Goal: Information Seeking & Learning: Understand process/instructions

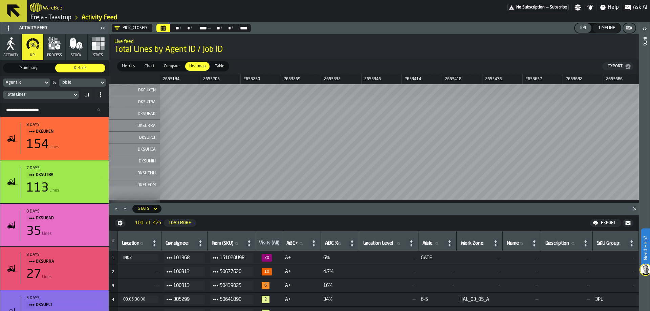
click at [0, 45] on div "Activity Feed Activity KPI process Stock Stats Summary Summary Details Details …" at bounding box center [54, 166] width 109 height 289
click at [5, 45] on icon "button" at bounding box center [11, 44] width 14 height 14
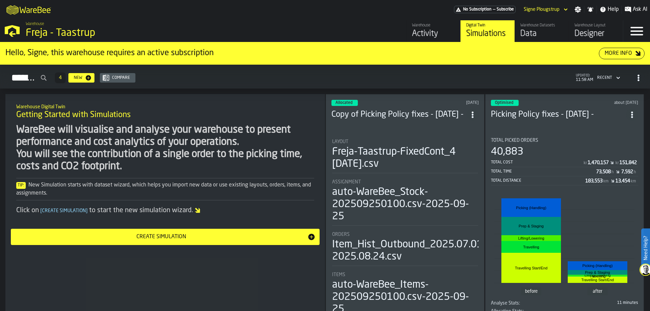
click at [411, 28] on link "Warehouse Activity" at bounding box center [433, 31] width 54 height 22
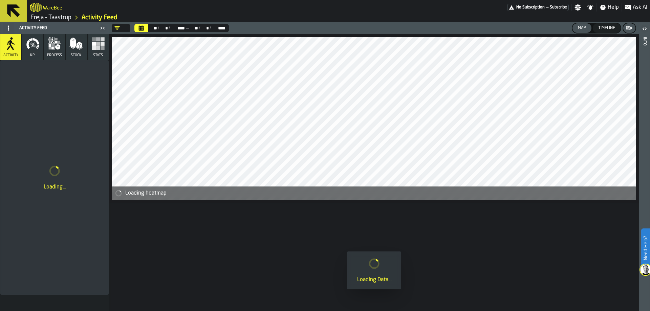
click at [122, 30] on div "—" at bounding box center [119, 27] width 10 height 5
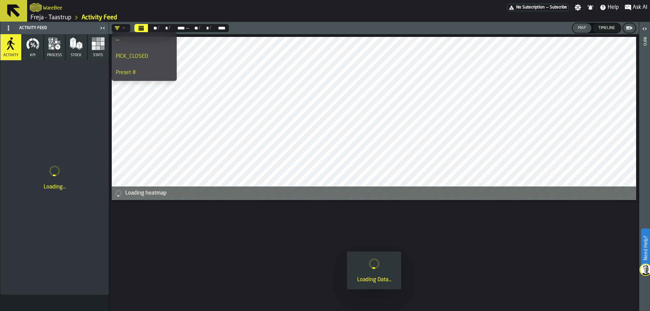
click at [122, 30] on div "—" at bounding box center [119, 27] width 10 height 5
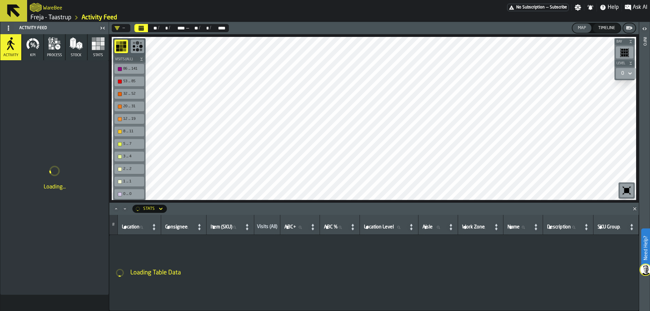
click at [97, 45] on rect "button" at bounding box center [98, 44] width 4 height 4
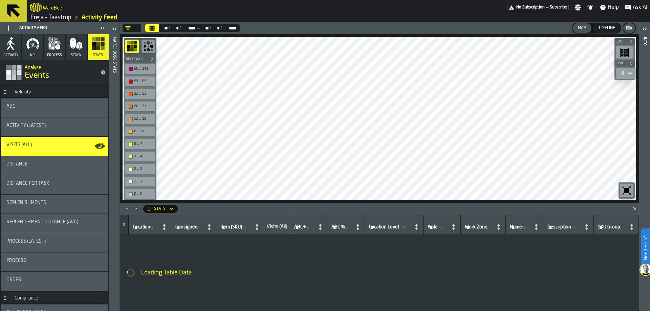
scroll to position [120, 0]
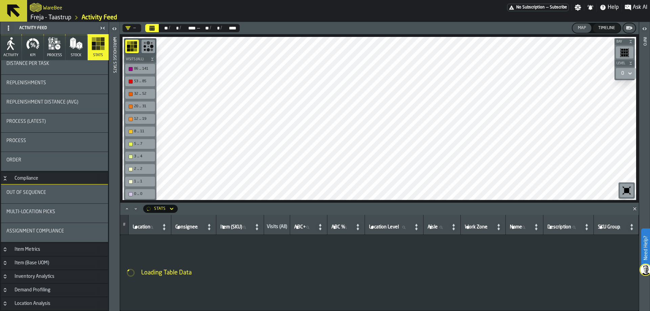
click at [65, 229] on div "Assignment Compliance" at bounding box center [54, 231] width 96 height 5
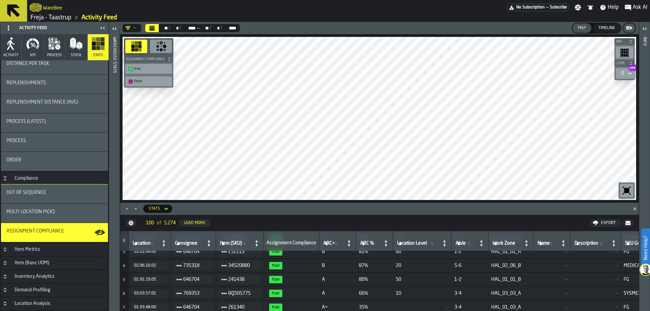
scroll to position [0, 0]
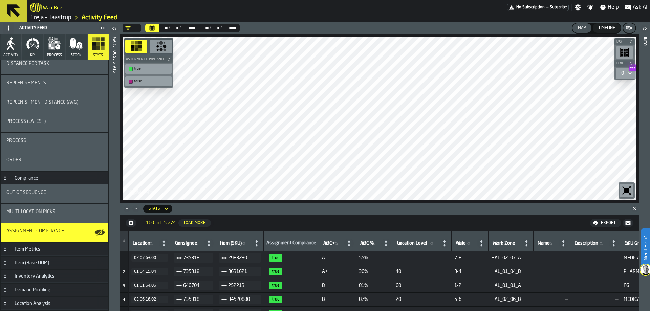
click at [64, 15] on link "Freja - Taastrup" at bounding box center [50, 17] width 41 height 7
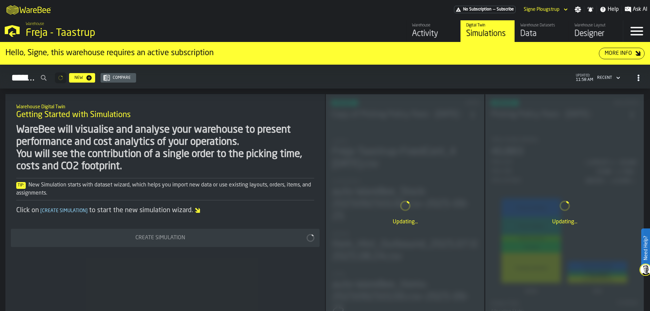
click at [527, 25] on div "Warehouse Datasets" at bounding box center [542, 25] width 43 height 5
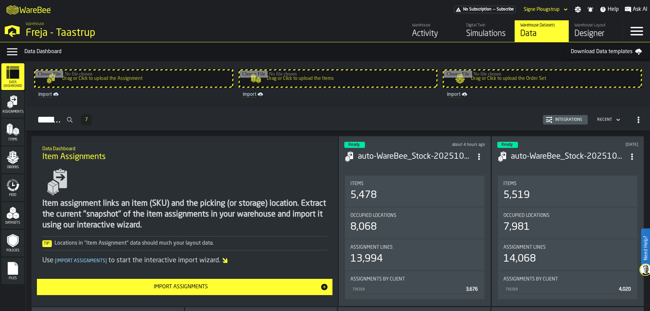
click at [13, 219] on icon "menu Datasets" at bounding box center [13, 213] width 14 height 14
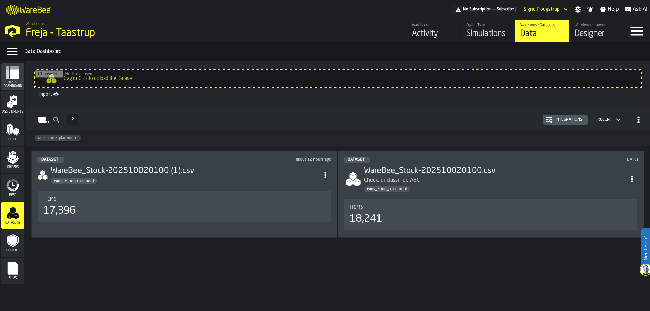
click at [208, 171] on h3 "WareBee_Stock-202510020100 (1).csv" at bounding box center [185, 171] width 269 height 11
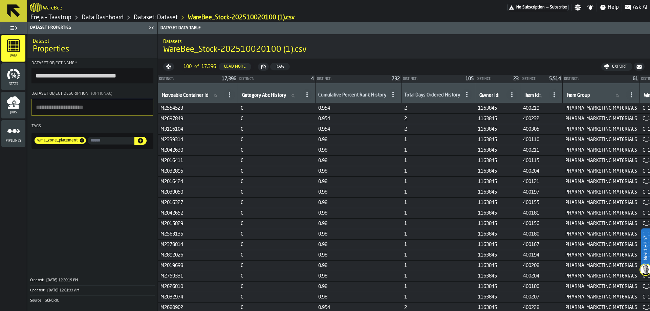
click at [59, 18] on link "Freja - Taastrup" at bounding box center [50, 17] width 41 height 7
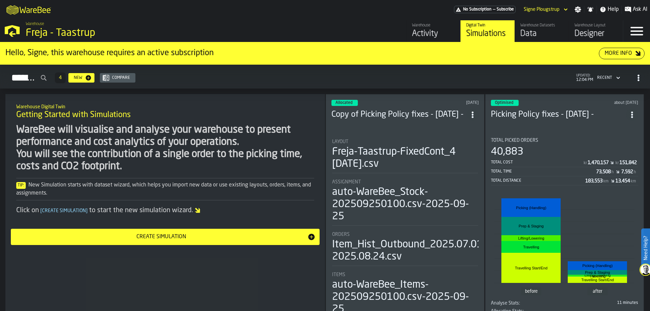
click at [438, 32] on div "Activity" at bounding box center [433, 33] width 43 height 11
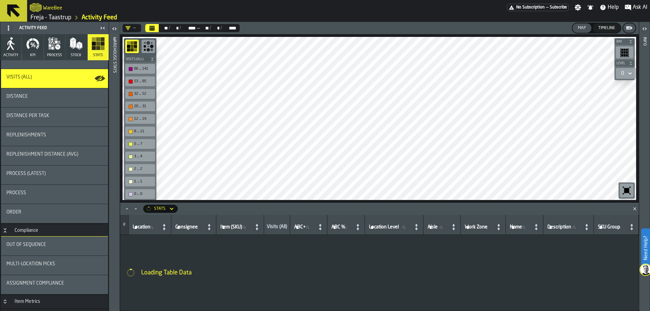
scroll to position [102, 0]
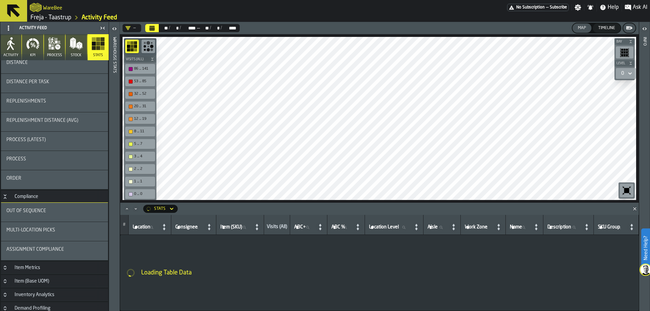
click at [57, 245] on div "Assignment Compliance" at bounding box center [54, 250] width 107 height 19
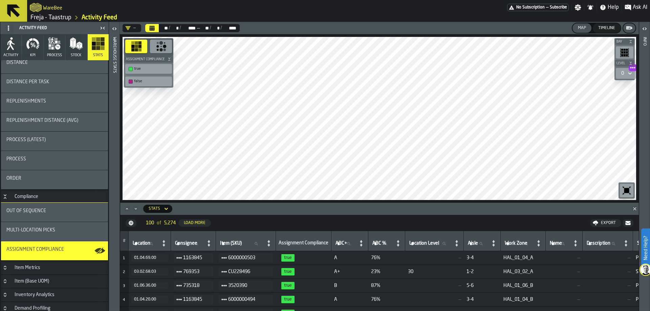
click at [59, 19] on link "Freja - Taastrup" at bounding box center [50, 17] width 41 height 7
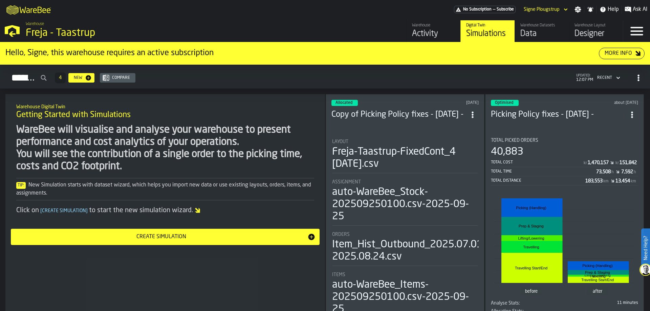
click at [527, 35] on div "Data" at bounding box center [542, 33] width 43 height 11
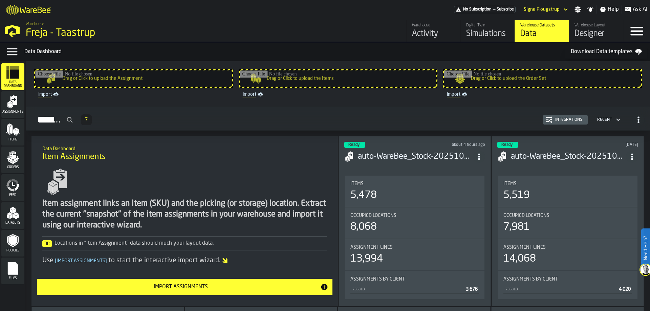
click at [12, 215] on polygon "menu Datasets" at bounding box center [10, 213] width 6 height 3
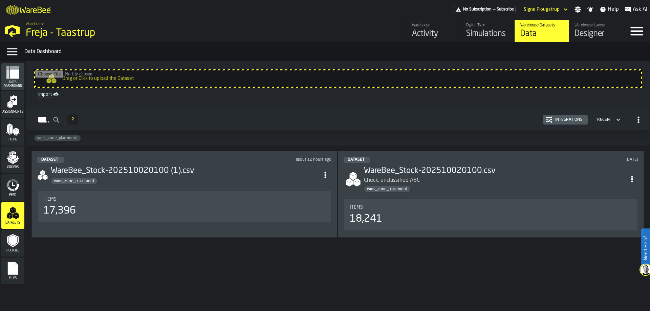
click at [133, 183] on div "wms_zone_placement" at bounding box center [185, 181] width 269 height 7
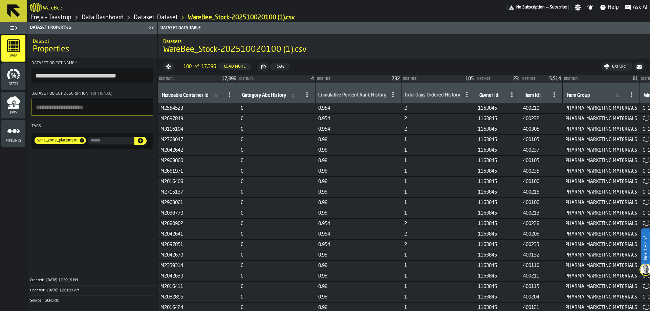
click at [414, 309] on td "1" at bounding box center [439, 308] width 74 height 10
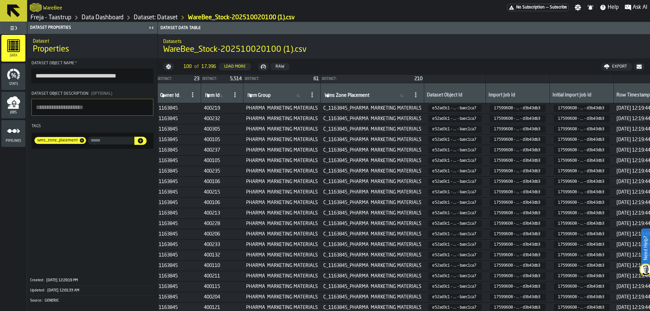
scroll to position [0, 334]
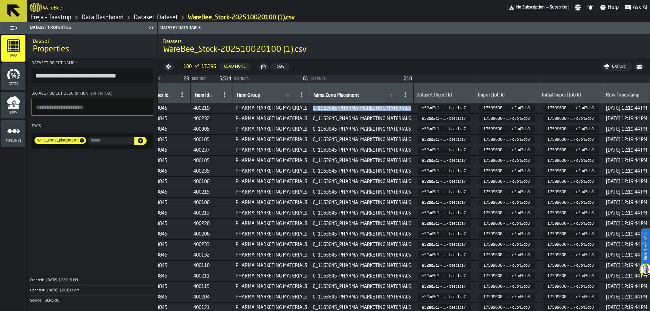
drag, startPoint x: 317, startPoint y: 108, endPoint x: 415, endPoint y: 111, distance: 97.6
click at [411, 111] on span "C_1163845_PHARMA MARKETING MATERIALS" at bounding box center [362, 108] width 98 height 5
click at [411, 108] on span "C_1163845_PHARMA MARKETING MATERIALS" at bounding box center [362, 108] width 98 height 5
drag, startPoint x: 415, startPoint y: 108, endPoint x: 315, endPoint y: 108, distance: 99.2
click at [315, 108] on td "C_1163845_PHARMA MARKETING MATERIALS" at bounding box center [362, 108] width 104 height 10
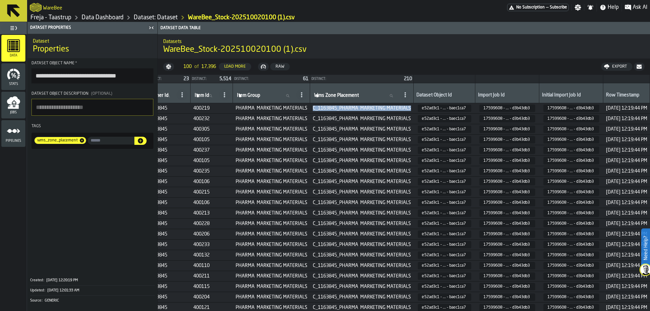
click at [315, 108] on td "C_1163845_PHARMA MARKETING MATERIALS" at bounding box center [362, 108] width 104 height 10
click at [68, 17] on link "Freja - Taastrup" at bounding box center [50, 17] width 41 height 7
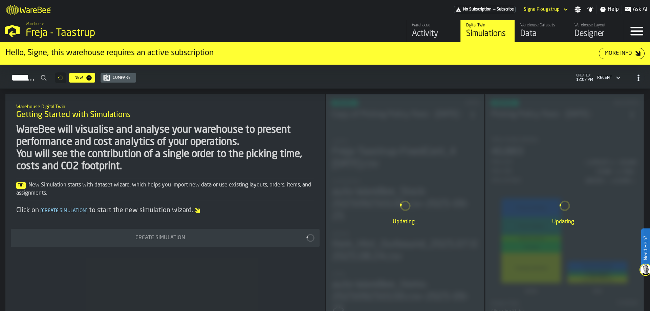
click at [445, 27] on div "Warehouse" at bounding box center [433, 25] width 43 height 5
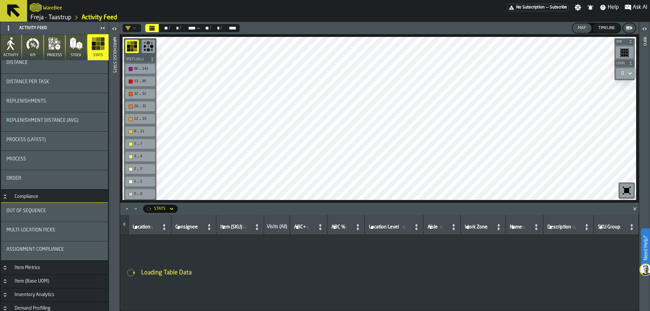
scroll to position [120, 0]
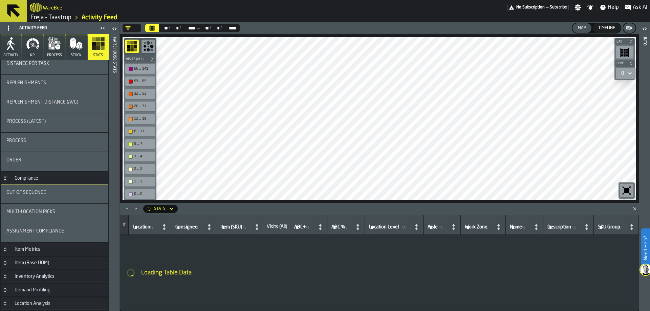
drag, startPoint x: 67, startPoint y: 229, endPoint x: 105, endPoint y: 195, distance: 50.8
click at [67, 229] on div "Assignment Compliance" at bounding box center [54, 231] width 96 height 5
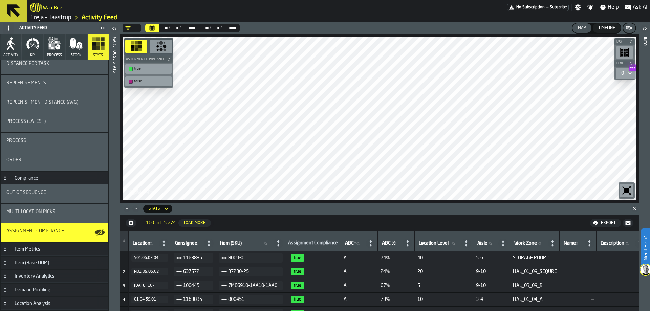
click at [39, 54] on button "KPI" at bounding box center [32, 47] width 21 height 26
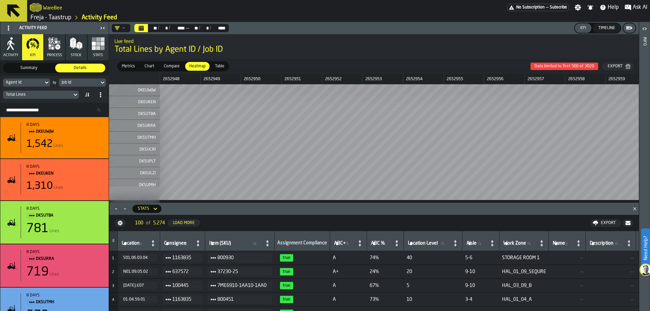
click at [41, 84] on div "Agent Id" at bounding box center [23, 82] width 40 height 7
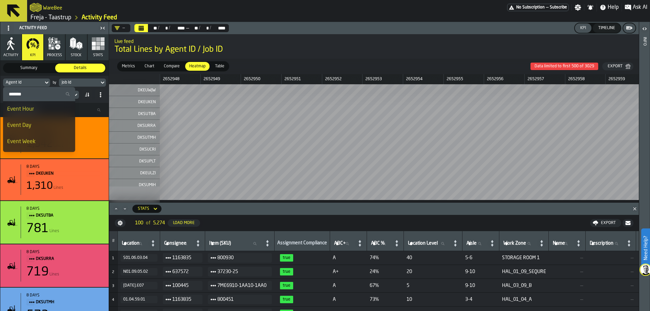
click at [35, 96] on input "Search" at bounding box center [39, 94] width 67 height 9
click at [36, 95] on input "Search" at bounding box center [39, 94] width 67 height 9
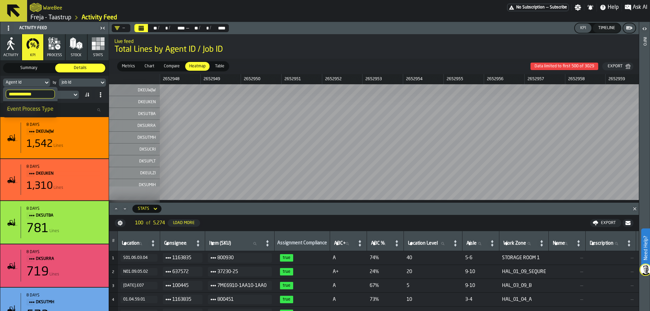
type input "**********"
click at [35, 111] on div "Event Process Type" at bounding box center [30, 109] width 46 height 8
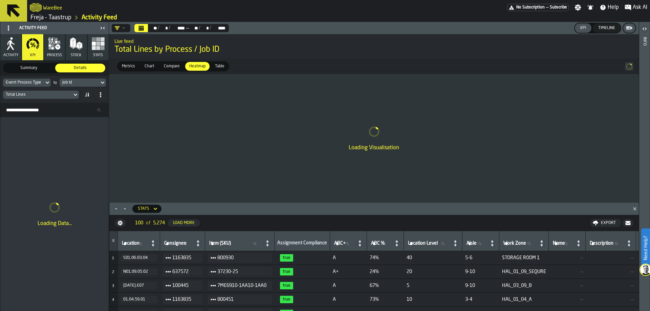
click at [73, 84] on div "Job Id" at bounding box center [79, 82] width 34 height 5
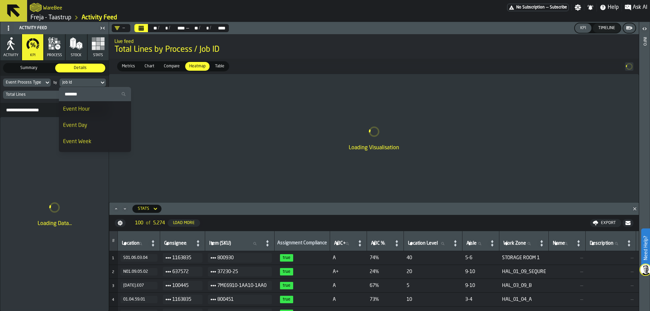
click at [85, 93] on input "Search" at bounding box center [95, 94] width 67 height 9
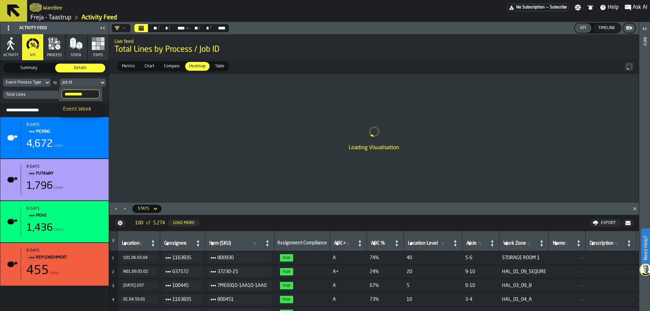
type input "**********"
click at [87, 109] on div "Event Week" at bounding box center [80, 109] width 35 height 8
click at [59, 93] on div "Total Lines" at bounding box center [38, 94] width 64 height 5
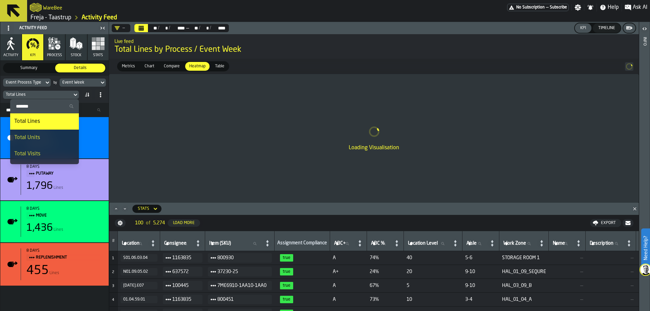
click at [48, 105] on input "Search" at bounding box center [44, 106] width 63 height 9
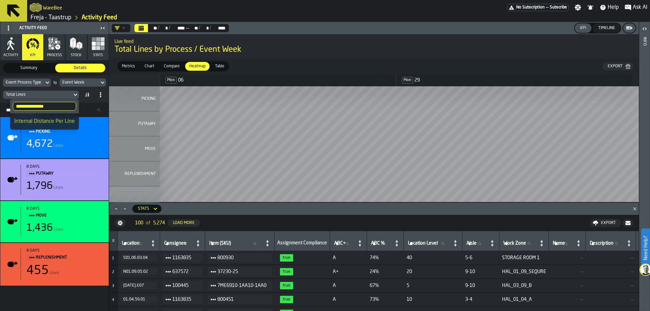
type input "**********"
click at [47, 117] on li "Internal Distance Per Line" at bounding box center [44, 121] width 69 height 16
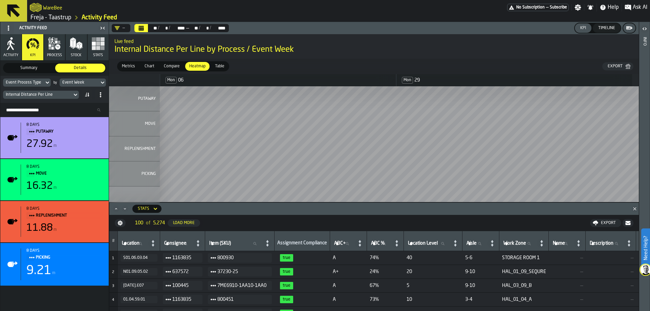
click at [123, 28] on div "—" at bounding box center [119, 27] width 10 height 5
click at [128, 58] on div "PICK_CLOSED" at bounding box center [144, 56] width 57 height 8
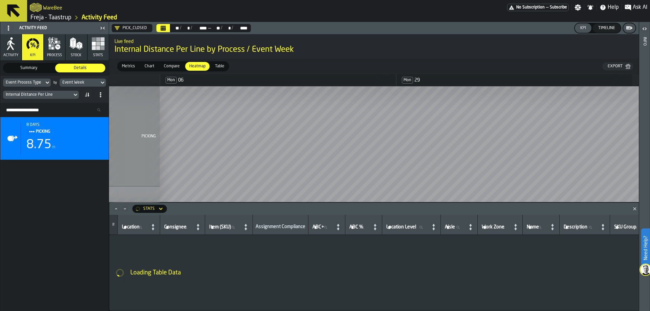
click at [634, 207] on icon "Close" at bounding box center [635, 209] width 7 height 7
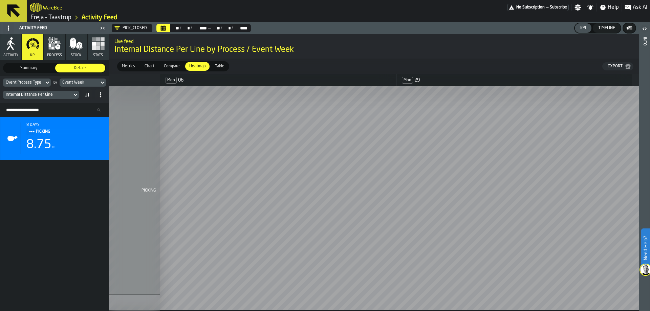
click at [163, 29] on icon "Calendar" at bounding box center [163, 27] width 5 height 5
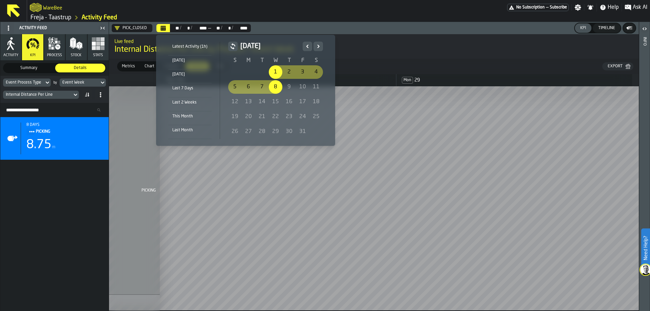
click at [305, 45] on icon "Previous" at bounding box center [307, 46] width 7 height 8
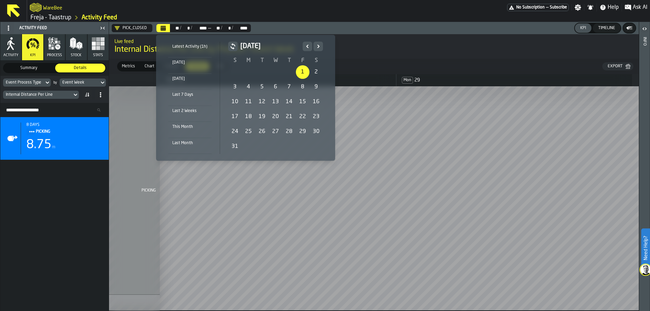
click at [303, 72] on div "1" at bounding box center [303, 72] width 14 height 14
click at [315, 47] on icon "Next" at bounding box center [318, 46] width 7 height 8
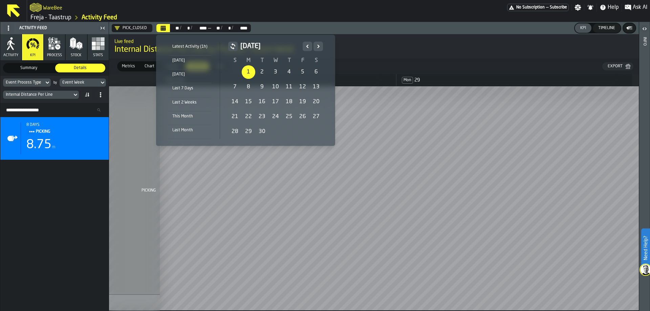
click at [315, 47] on icon "Next" at bounding box center [318, 46] width 7 height 8
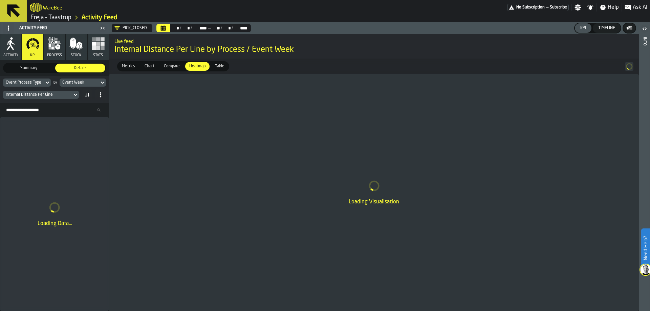
click at [218, 66] on span "Table" at bounding box center [219, 66] width 15 height 6
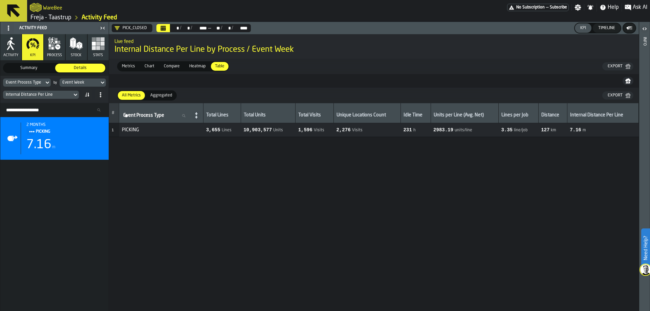
click at [154, 97] on span "Aggregated" at bounding box center [161, 95] width 27 height 6
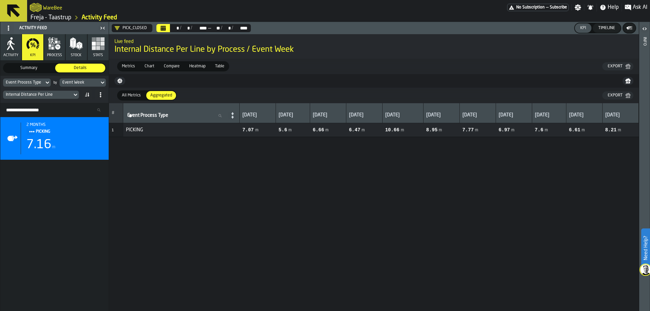
click at [131, 98] on span "All Metrics" at bounding box center [131, 95] width 24 height 6
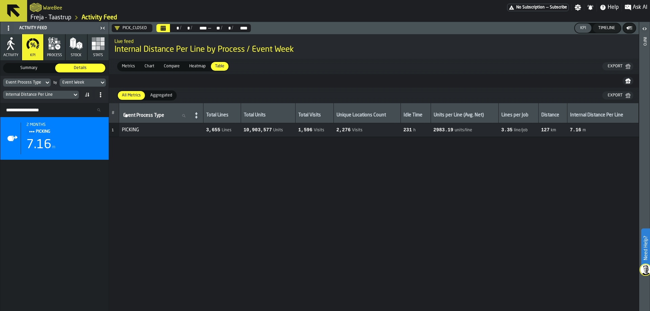
click at [123, 65] on span "Metrics" at bounding box center [128, 66] width 19 height 6
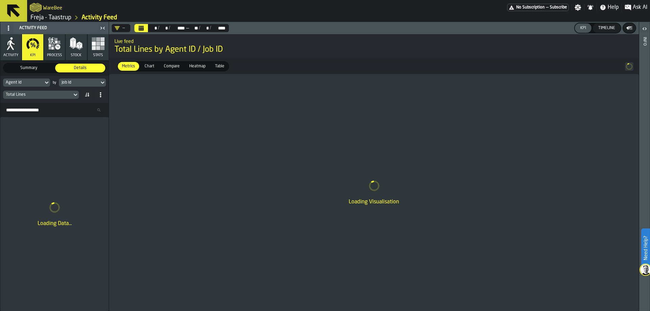
click at [128, 28] on div "—" at bounding box center [120, 28] width 16 height 8
click at [137, 59] on div "PICK_CLOSED" at bounding box center [144, 56] width 57 height 8
click at [44, 83] on icon at bounding box center [46, 83] width 7 height 8
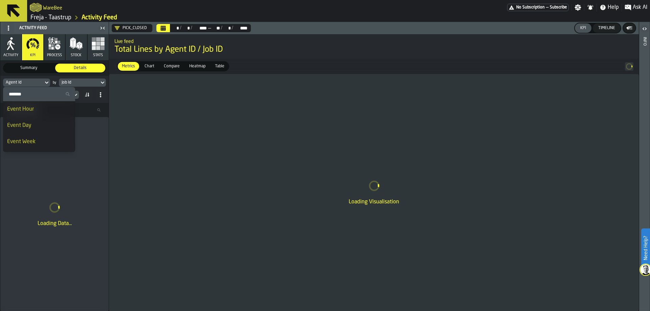
click at [41, 96] on input "Search" at bounding box center [39, 94] width 67 height 9
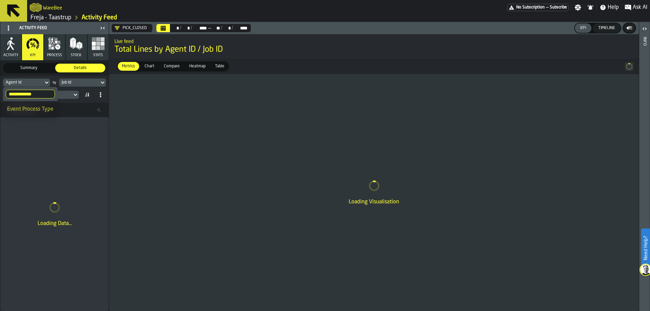
type input "**********"
click at [44, 108] on div "Event Process Type" at bounding box center [30, 109] width 46 height 8
click at [81, 81] on div "Job Id" at bounding box center [79, 82] width 34 height 5
click at [81, 82] on div "Job Id" at bounding box center [79, 82] width 34 height 5
click at [102, 83] on icon at bounding box center [102, 83] width 3 height 2
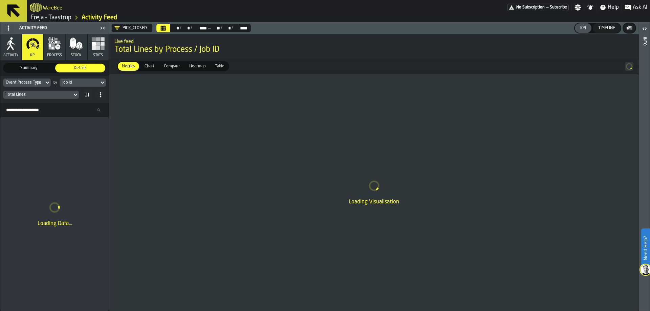
click at [80, 84] on div "Job Id" at bounding box center [79, 82] width 34 height 5
click at [101, 83] on icon at bounding box center [102, 83] width 7 height 8
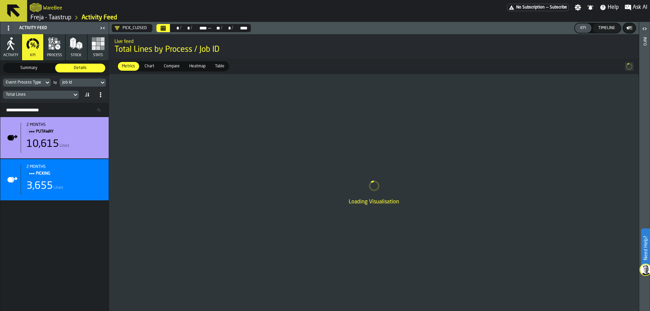
click at [103, 82] on icon at bounding box center [102, 83] width 7 height 8
click at [165, 27] on icon "Calendar" at bounding box center [163, 27] width 5 height 5
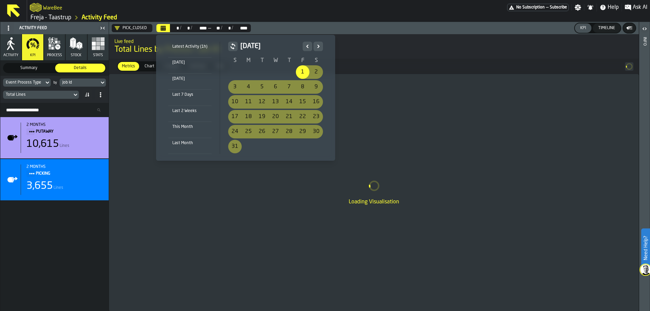
click at [299, 70] on div "1" at bounding box center [303, 72] width 14 height 14
click at [317, 46] on icon "Next" at bounding box center [318, 46] width 2 height 3
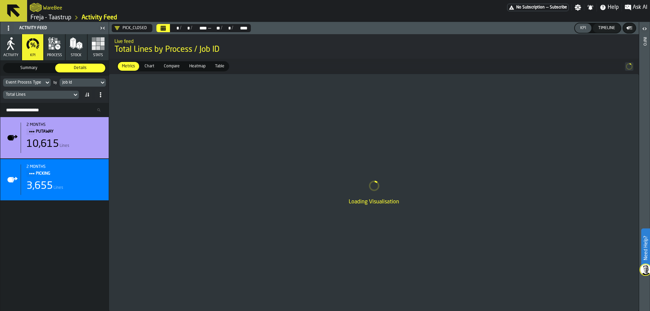
click at [337, 61] on div "Metrics Metrics Chart Chart Compare Compare Heatmap Heatmap Table Table" at bounding box center [374, 67] width 530 height 16
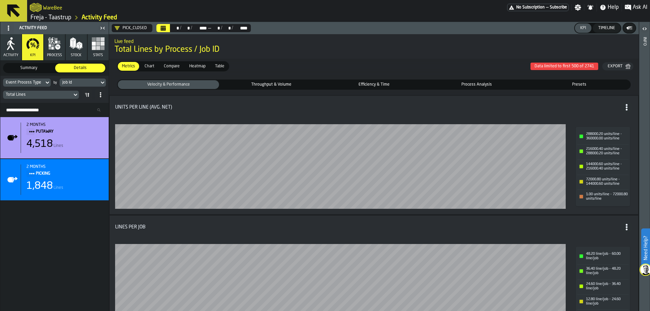
click at [165, 26] on icon "Calendar" at bounding box center [165, 26] width 0 height 0
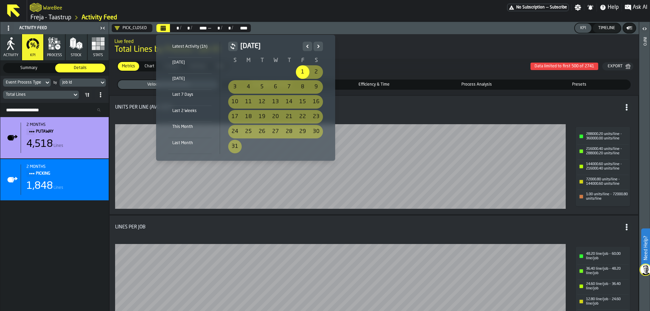
click at [304, 71] on div "1" at bounding box center [303, 72] width 14 height 14
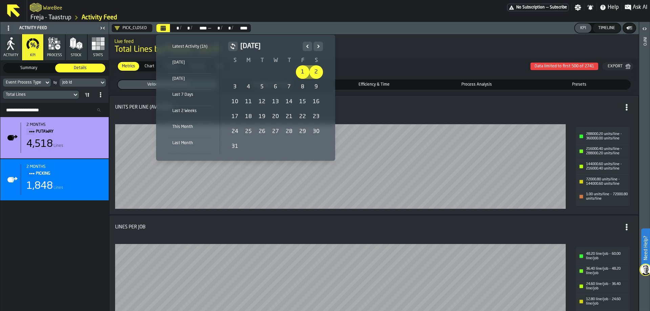
click at [315, 47] on icon "Next" at bounding box center [318, 46] width 7 height 8
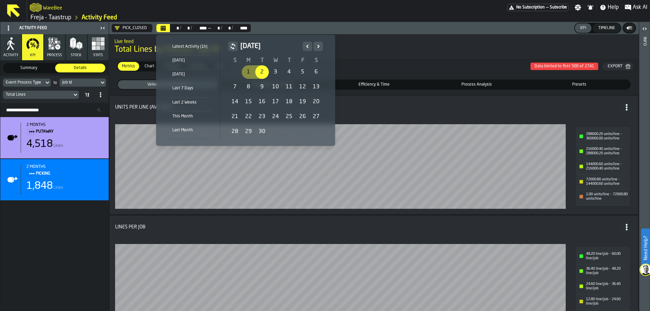
click at [315, 47] on icon "Next" at bounding box center [318, 46] width 7 height 8
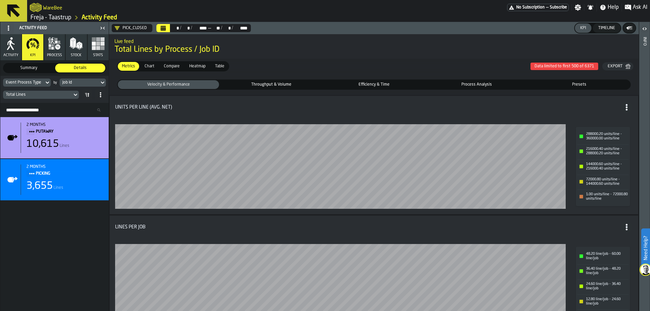
click at [99, 83] on div "Job Id" at bounding box center [80, 82] width 40 height 7
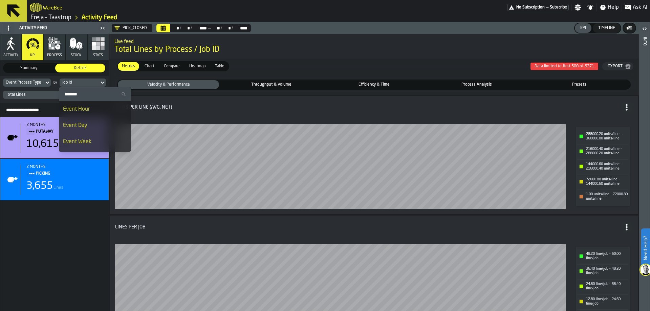
click at [94, 94] on input "Search" at bounding box center [95, 94] width 67 height 9
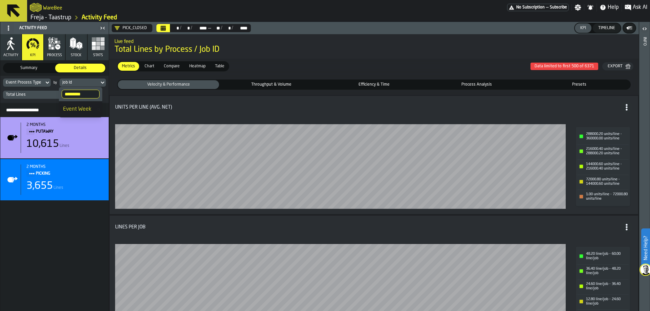
type input "*********"
click at [85, 104] on li "Event Week" at bounding box center [80, 109] width 43 height 16
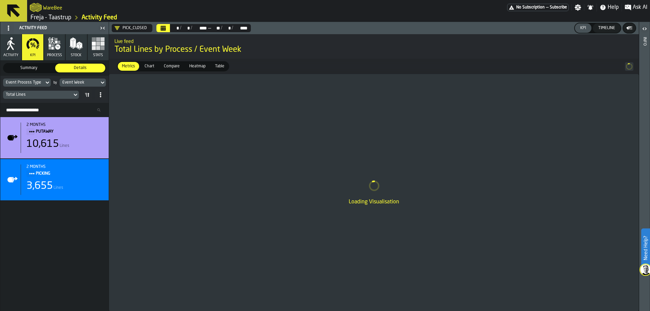
click at [71, 96] on div "Total Lines" at bounding box center [37, 94] width 69 height 7
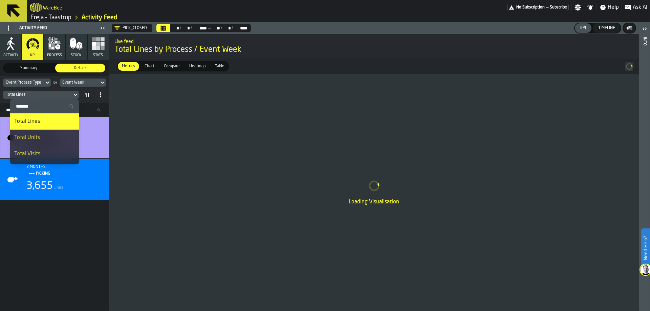
click at [65, 96] on div "Total Lines" at bounding box center [38, 94] width 64 height 5
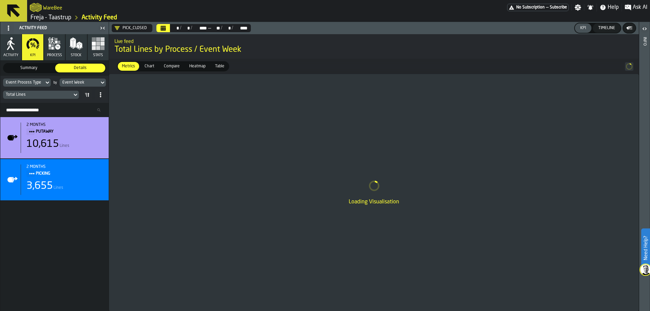
click at [44, 97] on div "Total Lines" at bounding box center [38, 94] width 64 height 5
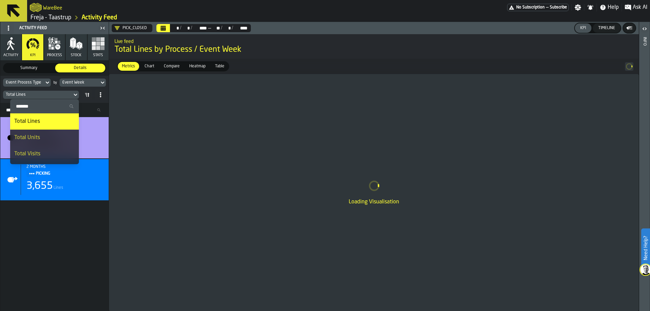
click at [51, 105] on input "Search" at bounding box center [44, 106] width 63 height 9
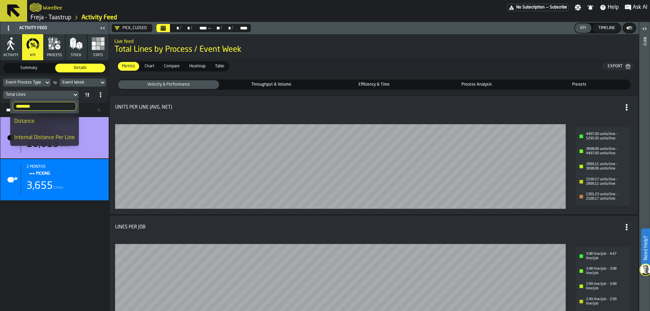
type input "********"
click at [54, 131] on li "Internal Distance Per Line" at bounding box center [44, 138] width 69 height 16
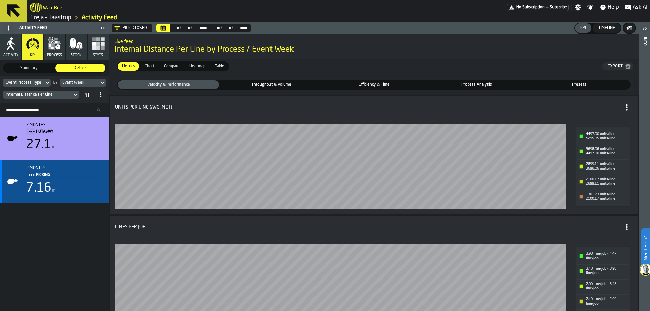
click at [50, 192] on div "7.16" at bounding box center [38, 189] width 25 height 14
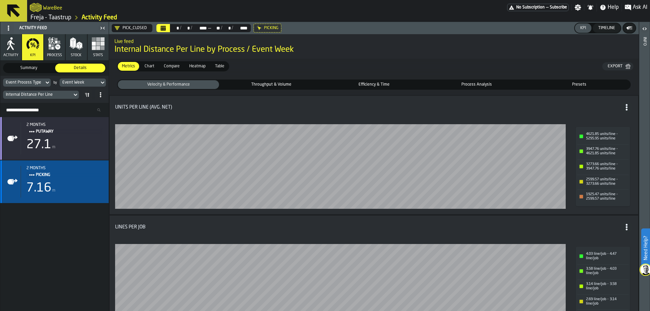
click at [38, 188] on div "7.16" at bounding box center [38, 189] width 25 height 14
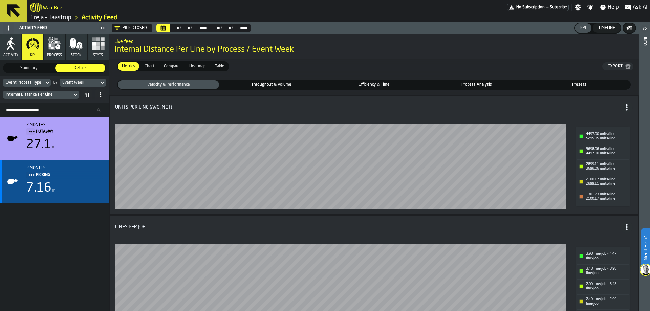
click at [33, 178] on icon "Title" at bounding box center [31, 174] width 5 height 5
click at [33, 177] on icon "Title" at bounding box center [31, 174] width 5 height 5
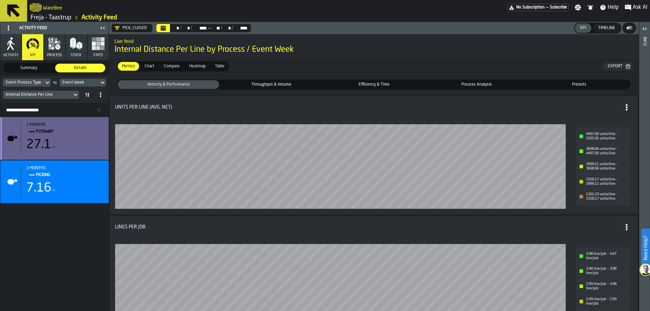
click at [66, 136] on div "2 months PUTAWAY 27.1 m" at bounding box center [62, 139] width 83 height 32
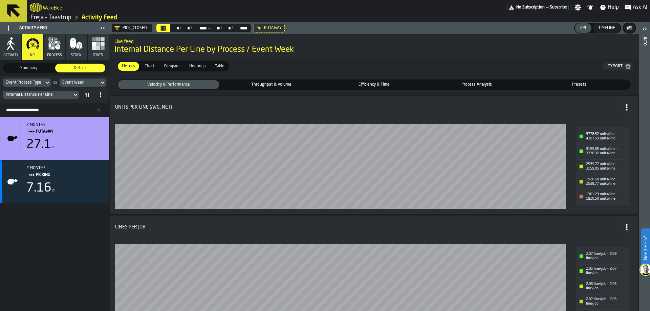
click at [481, 85] on span "Process Analysis" at bounding box center [476, 85] width 99 height 6
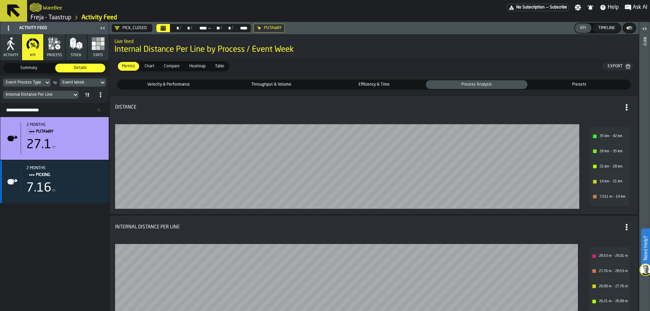
click at [152, 63] on div "Chart" at bounding box center [150, 66] width 18 height 9
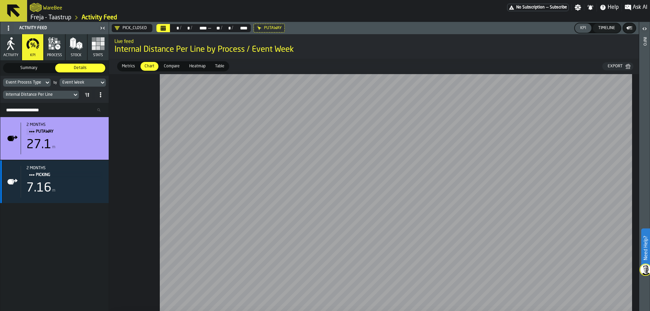
click at [165, 66] on span "Compare" at bounding box center [171, 66] width 21 height 6
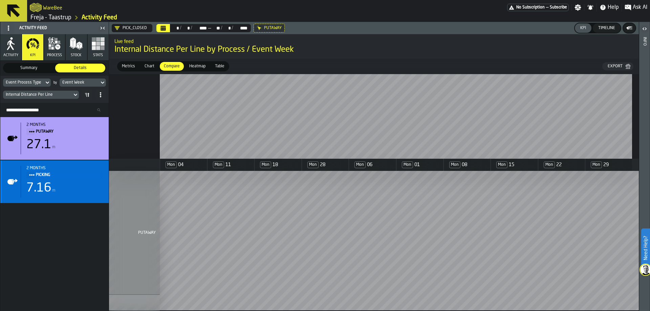
click at [98, 173] on div "PICKING" at bounding box center [64, 174] width 77 height 7
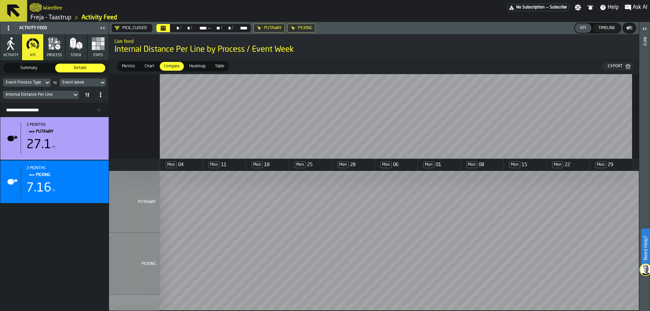
click at [163, 26] on icon "Calendar" at bounding box center [163, 27] width 5 height 5
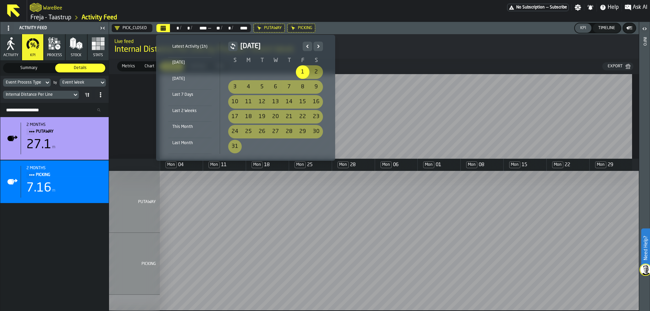
click at [305, 44] on icon "Previous" at bounding box center [307, 46] width 7 height 8
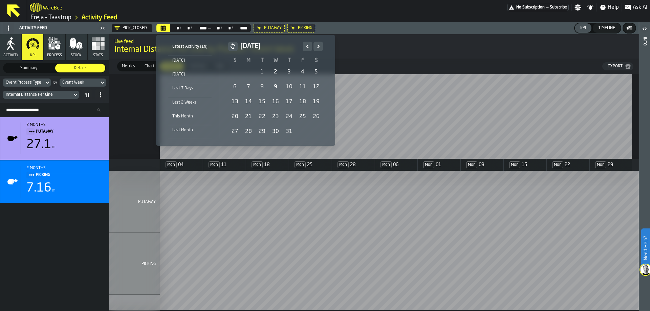
click at [315, 46] on icon "Next" at bounding box center [318, 46] width 7 height 8
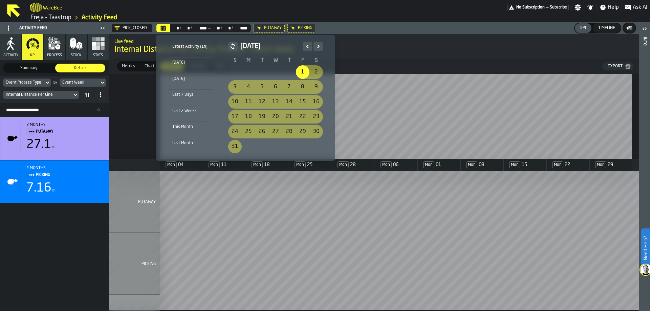
click at [300, 70] on div "1" at bounding box center [303, 72] width 14 height 14
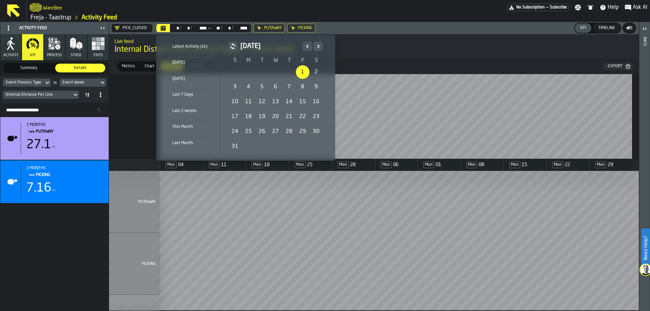
click at [317, 47] on icon "Next" at bounding box center [318, 46] width 7 height 8
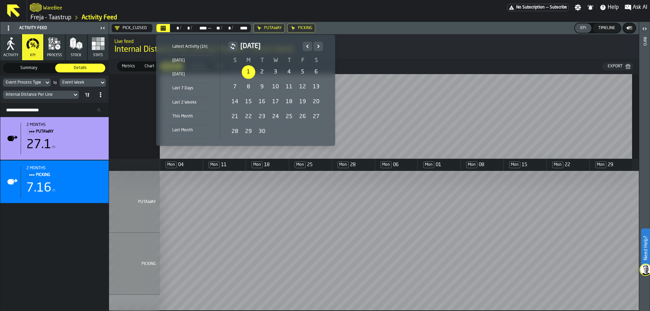
click at [317, 47] on icon "Next" at bounding box center [318, 46] width 7 height 8
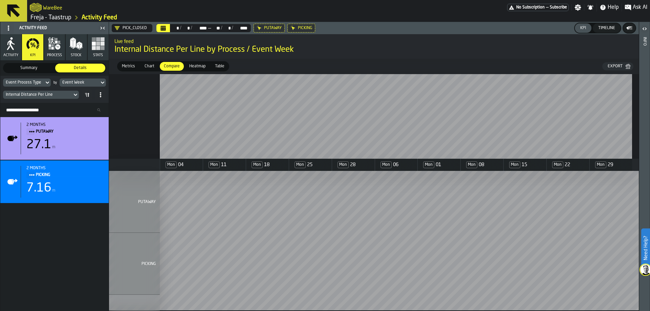
click at [601, 29] on div "Timeline" at bounding box center [607, 28] width 22 height 5
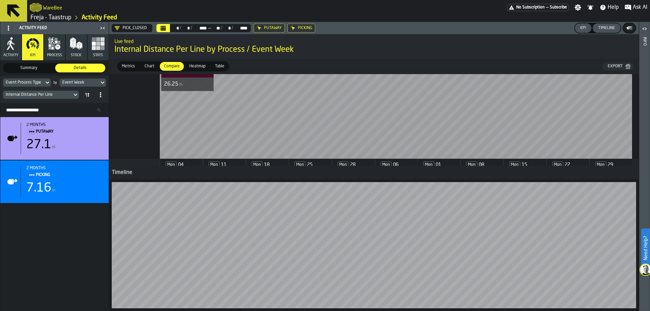
click at [147, 100] on div "Event Week 04 Aug Event Process Type PUTAWAY 26.25 m" at bounding box center [374, 116] width 530 height 85
drag, startPoint x: 191, startPoint y: 74, endPoint x: 199, endPoint y: 70, distance: 8.8
click at [192, 74] on div "Metrics Metrics Chart Chart Compare Compare Heatmap Heatmap Table Table Export" at bounding box center [374, 67] width 530 height 16
click at [199, 67] on span "Heatmap" at bounding box center [198, 66] width 22 height 6
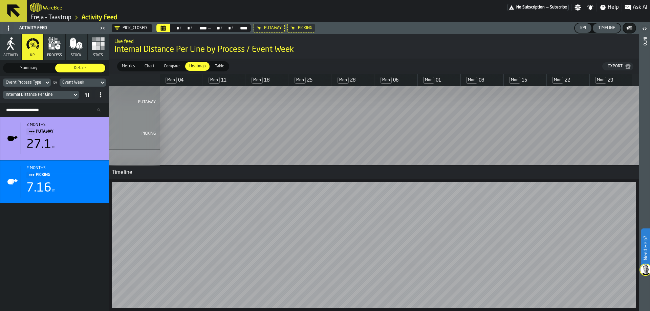
click at [223, 62] on div "Table" at bounding box center [220, 66] width 18 height 9
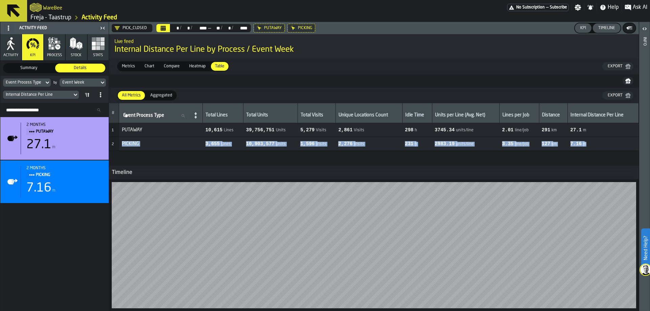
drag, startPoint x: 587, startPoint y: 130, endPoint x: 556, endPoint y: 154, distance: 39.2
click at [556, 154] on div "# Event Process Type Event Process Type Total Lines Total Units Total Visits Un…" at bounding box center [374, 134] width 530 height 63
click at [590, 144] on span "7.16 m" at bounding box center [604, 143] width 66 height 5
drag, startPoint x: 587, startPoint y: 145, endPoint x: 569, endPoint y: 129, distance: 24.5
click at [569, 129] on tbody "1 PUTAWAY 10,615 Lines 39,756,751 Units 5,279 Visits 2,861 Visits 298 h 3745.34…" at bounding box center [374, 137] width 530 height 28
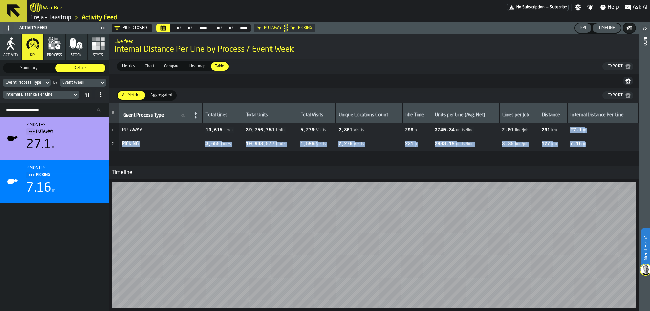
click at [525, 91] on div "All Metrics All Metrics Aggregated Aggregated Export" at bounding box center [374, 96] width 530 height 16
click at [591, 141] on td "7.16 m" at bounding box center [603, 144] width 71 height 14
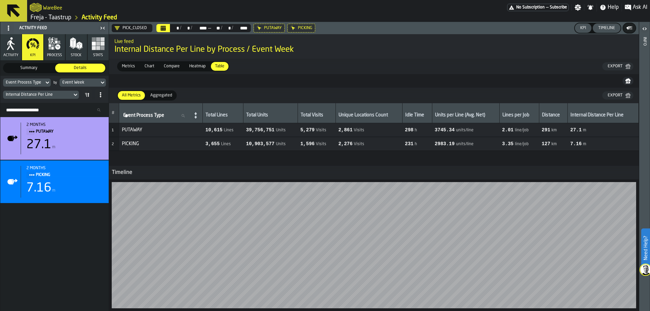
click at [68, 96] on div "Internal Distance Per Line" at bounding box center [38, 94] width 64 height 5
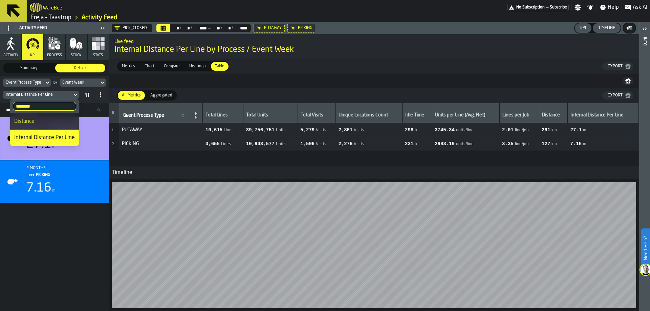
click at [61, 94] on div "Internal Distance Per Line" at bounding box center [38, 94] width 64 height 5
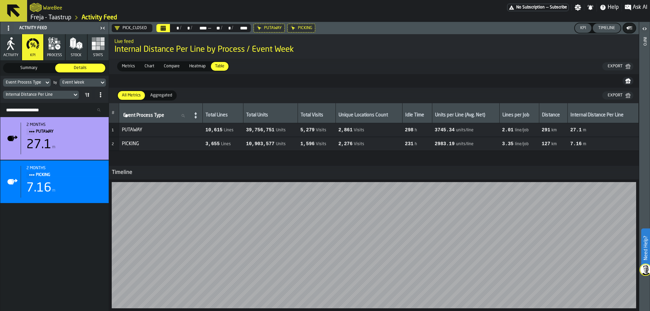
click at [63, 95] on div "Internal Distance Per Line" at bounding box center [38, 94] width 64 height 5
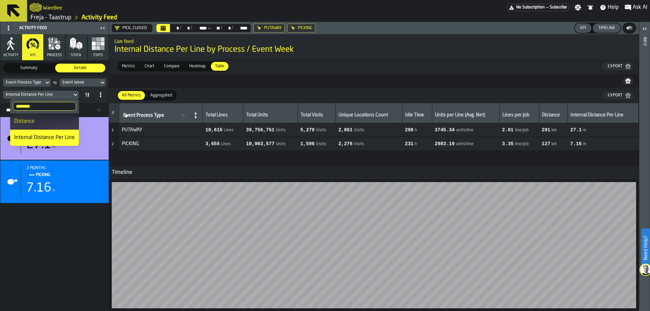
click at [42, 107] on input "********" at bounding box center [44, 106] width 63 height 9
click at [67, 95] on div "Internal Distance Per Line" at bounding box center [38, 94] width 64 height 5
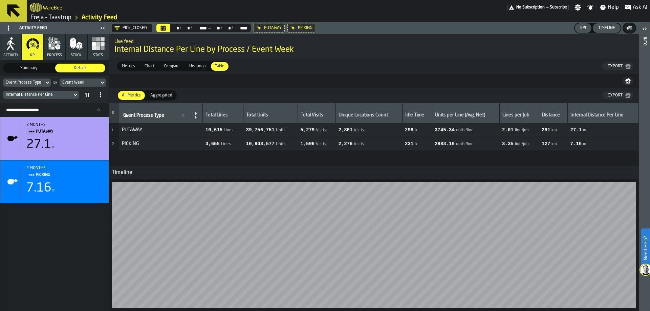
click at [70, 96] on div "Internal Distance Per Line" at bounding box center [37, 94] width 69 height 7
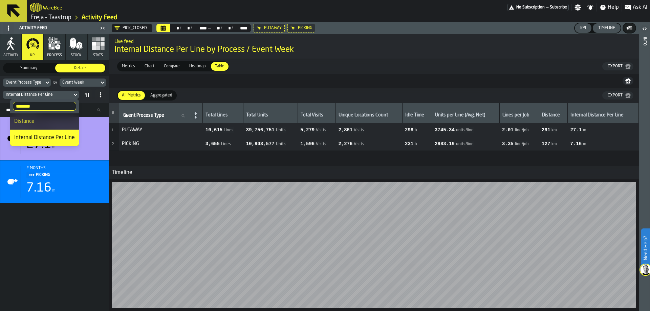
click at [55, 108] on input "********" at bounding box center [44, 106] width 63 height 9
drag, startPoint x: 42, startPoint y: 106, endPoint x: 0, endPoint y: 107, distance: 42.3
click at [0, 107] on body "Need Help? WareBee No Subscription — Subscribe Settings Notifications Help Ask …" at bounding box center [325, 155] width 650 height 311
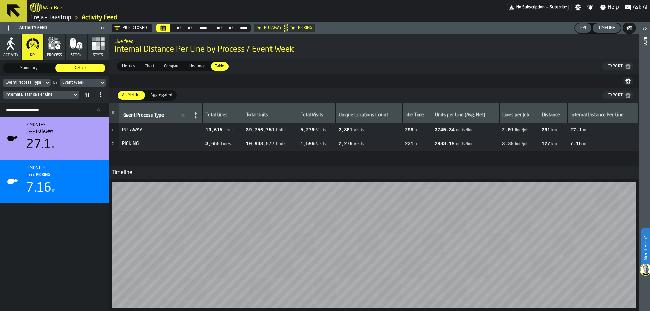
click at [13, 28] on span at bounding box center [8, 28] width 11 height 11
click at [11, 41] on div "Show Feed Menu" at bounding box center [28, 42] width 42 height 8
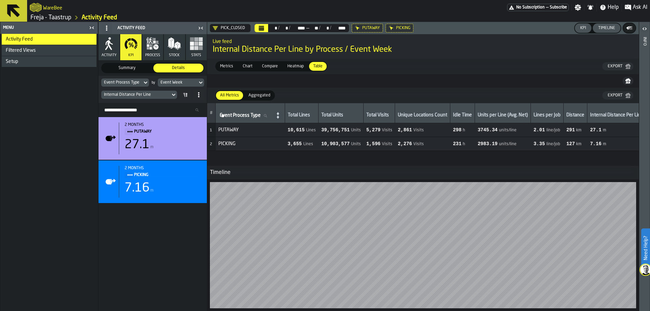
click at [29, 49] on span "Filtered Views" at bounding box center [21, 50] width 30 height 5
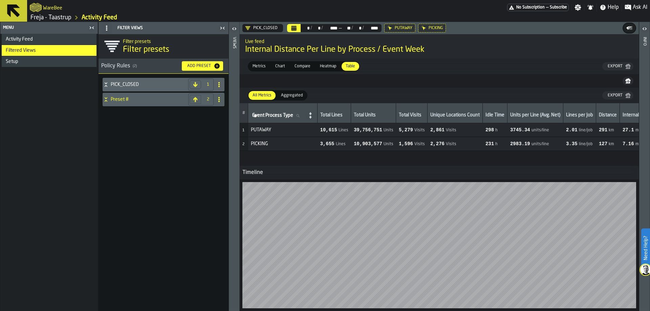
click at [28, 61] on div "Setup" at bounding box center [50, 61] width 88 height 5
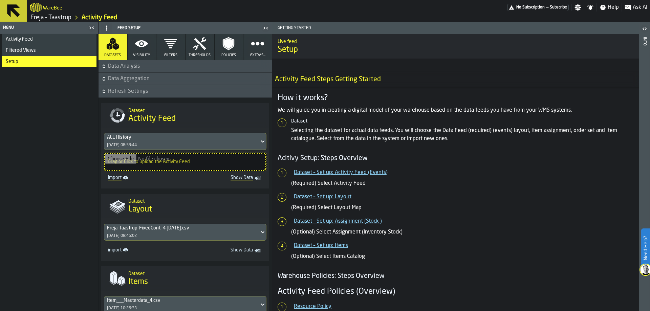
click at [149, 52] on button "Visibility" at bounding box center [142, 47] width 28 height 26
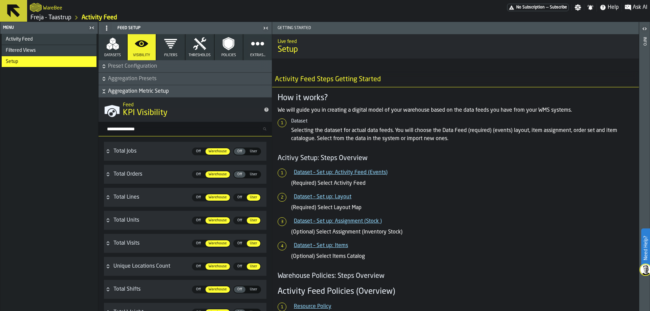
click at [255, 49] on icon "button" at bounding box center [258, 44] width 14 height 14
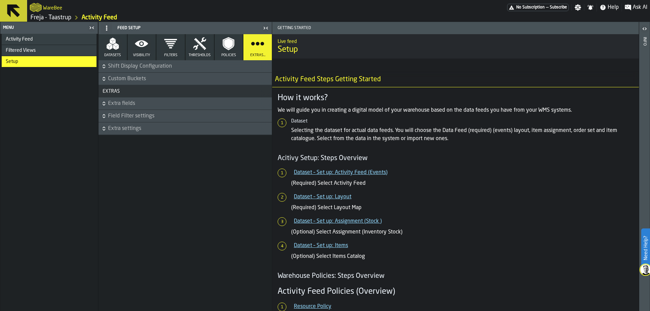
click at [144, 49] on icon "button" at bounding box center [142, 44] width 14 height 14
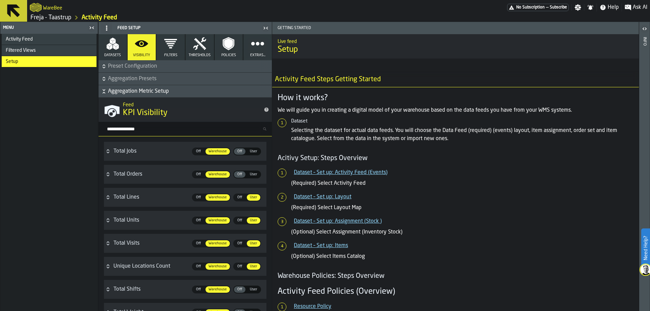
drag, startPoint x: 166, startPoint y: 129, endPoint x: 172, endPoint y: 130, distance: 6.2
click at [167, 128] on input "Search metric..." at bounding box center [188, 129] width 168 height 9
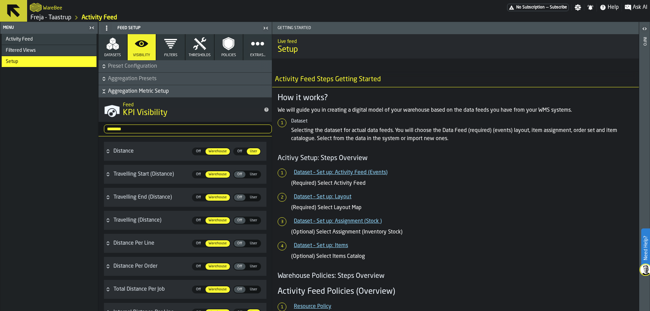
type input "********"
click at [249, 244] on span "User" at bounding box center [253, 244] width 13 height 6
click at [30, 27] on div "Menu" at bounding box center [44, 27] width 85 height 5
click at [105, 26] on icon at bounding box center [106, 27] width 5 height 5
click at [108, 39] on div "Hide Feed Menu" at bounding box center [124, 42] width 39 height 8
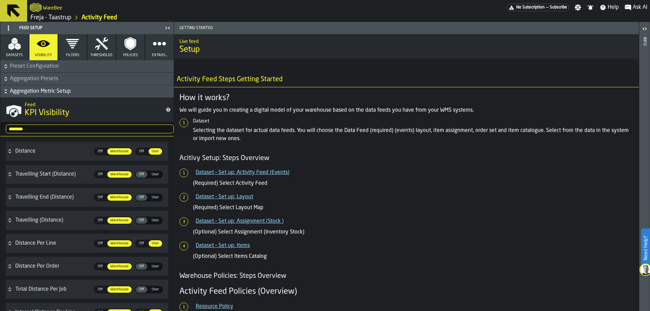
click at [5, 29] on span at bounding box center [8, 28] width 11 height 11
click at [21, 53] on span "Datasets" at bounding box center [14, 55] width 17 height 4
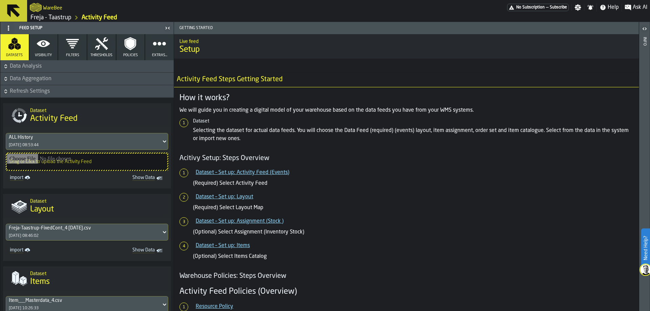
click at [168, 28] on icon "button-toggle-Close me" at bounding box center [168, 28] width 8 height 8
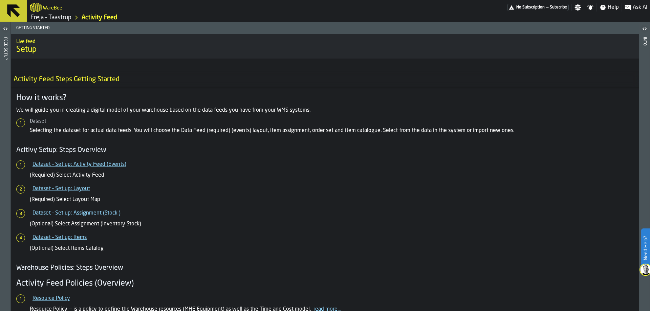
click at [6, 27] on icon "button-toggle-Open" at bounding box center [5, 29] width 8 height 8
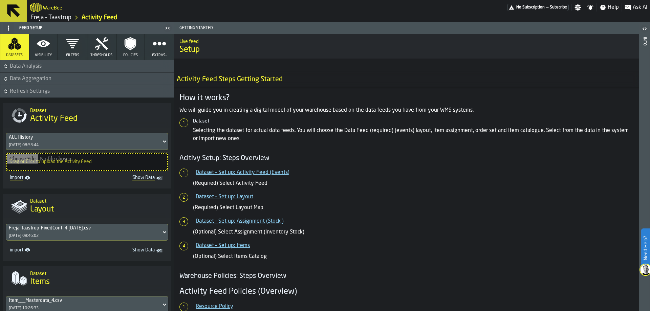
click at [12, 29] on span at bounding box center [8, 28] width 11 height 11
click at [14, 54] on span "Datasets" at bounding box center [14, 55] width 17 height 4
click at [7, 27] on icon at bounding box center [8, 27] width 5 height 5
click at [16, 38] on div "Show Feed Menu" at bounding box center [28, 42] width 42 height 8
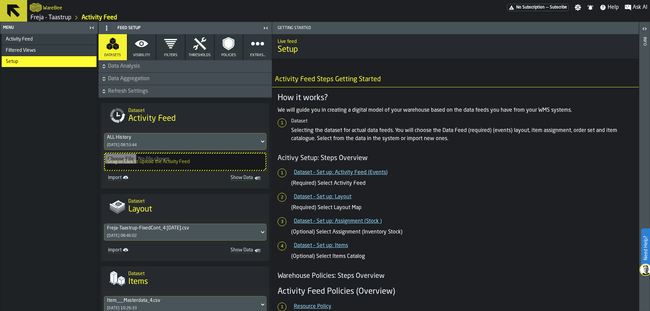
click at [20, 40] on span "Activity Feed" at bounding box center [19, 39] width 27 height 5
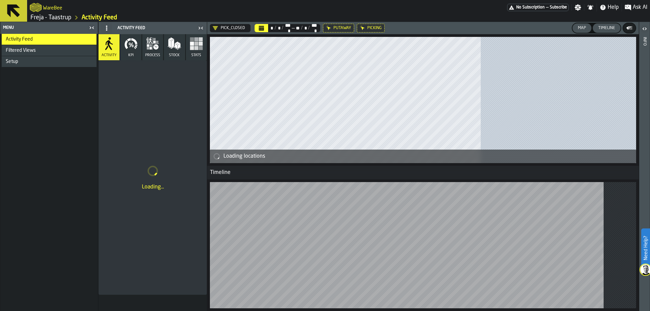
click at [91, 26] on icon "button-toggle-Close me" at bounding box center [92, 28] width 8 height 8
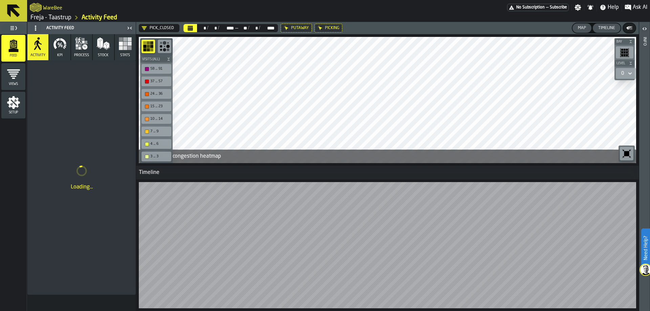
click at [17, 27] on icon "button-toggle-Toggle Full Menu" at bounding box center [13, 28] width 8 height 8
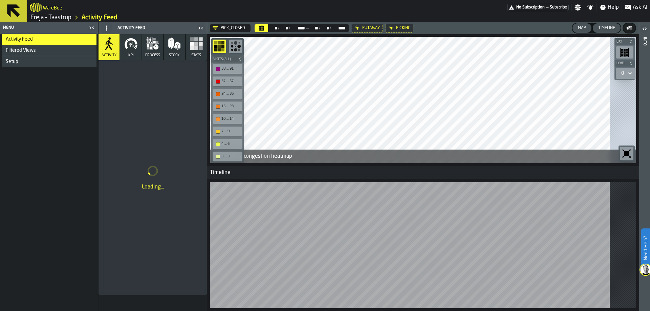
click at [17, 27] on div "Menu" at bounding box center [44, 27] width 85 height 5
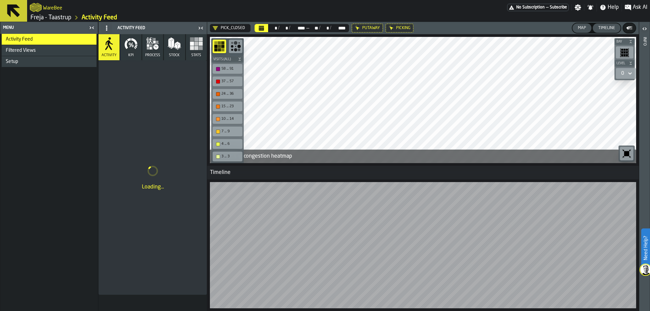
click at [96, 28] on div "button-toggle-Close me" at bounding box center [91, 28] width 9 height 8
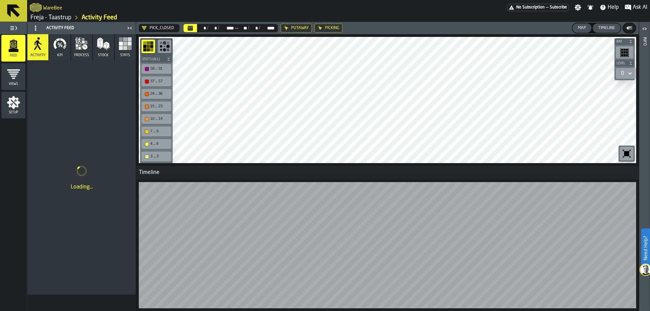
click at [62, 47] on icon "button" at bounding box center [60, 44] width 14 height 14
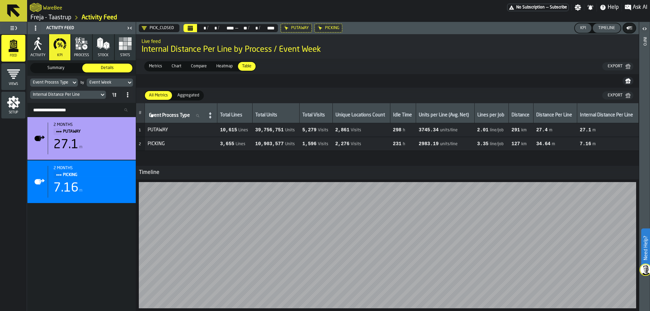
click at [100, 94] on icon at bounding box center [102, 95] width 7 height 8
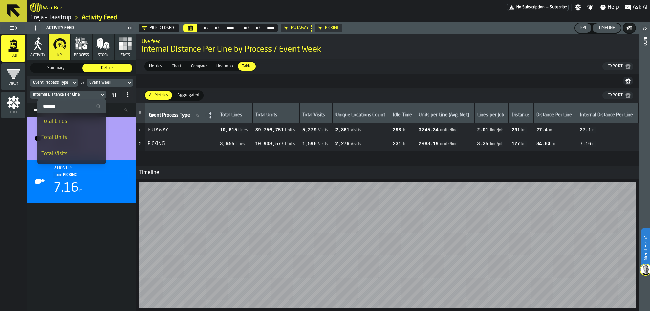
click at [60, 105] on input "Search" at bounding box center [71, 106] width 63 height 9
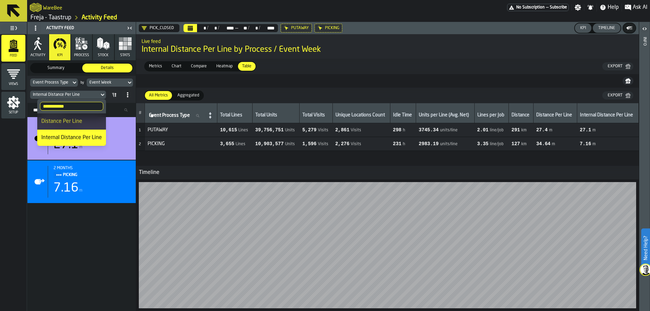
type input "**********"
click at [83, 118] on div "Distance Per Line" at bounding box center [71, 122] width 61 height 8
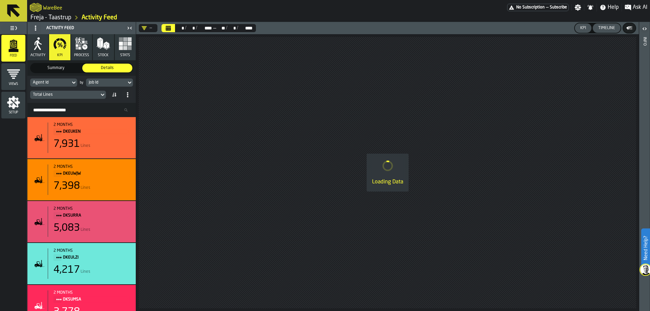
click at [54, 79] on div "Agent Id by Job Id Total Lines" at bounding box center [81, 89] width 108 height 27
click at [54, 82] on div "Agent Id" at bounding box center [50, 82] width 35 height 5
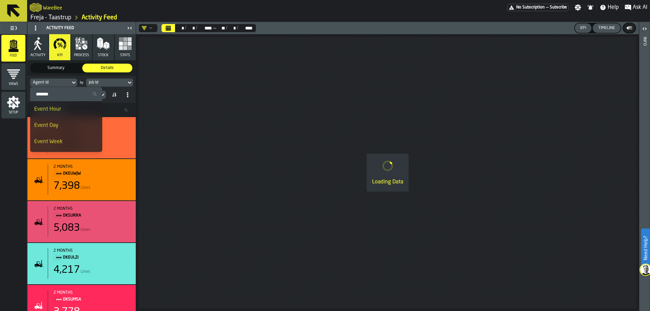
click at [55, 93] on input "Search" at bounding box center [66, 94] width 67 height 9
click at [70, 93] on input "*****" at bounding box center [66, 94] width 67 height 9
click at [57, 94] on input "*****" at bounding box center [66, 94] width 67 height 9
click at [59, 93] on input "**********" at bounding box center [66, 94] width 67 height 9
type input "**********"
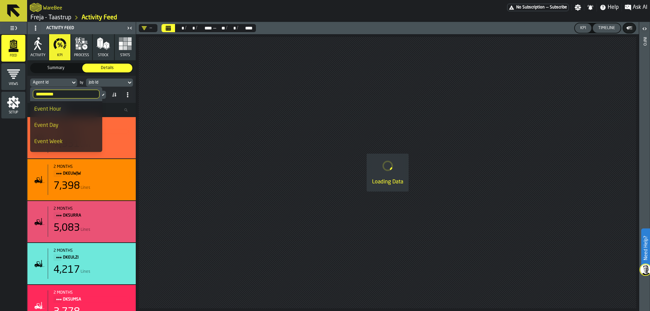
click at [67, 93] on input "**********" at bounding box center [66, 94] width 67 height 9
click at [65, 92] on input "**********" at bounding box center [66, 94] width 67 height 9
click at [31, 94] on label "**********" at bounding box center [66, 94] width 72 height 14
click at [33, 94] on input "**********" at bounding box center [66, 94] width 67 height 9
click at [279, 99] on div "Loading Data" at bounding box center [387, 172] width 503 height 277
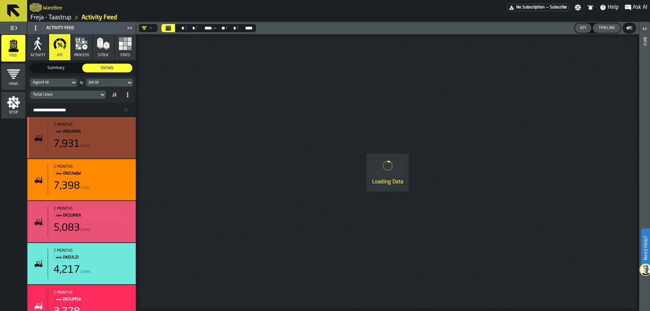
click at [62, 84] on div "Agent Id" at bounding box center [50, 82] width 35 height 5
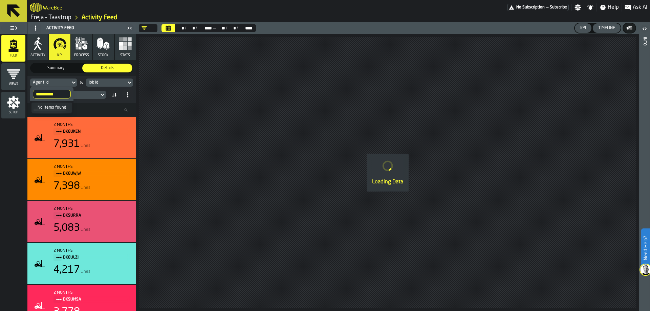
click at [128, 85] on icon at bounding box center [129, 83] width 7 height 8
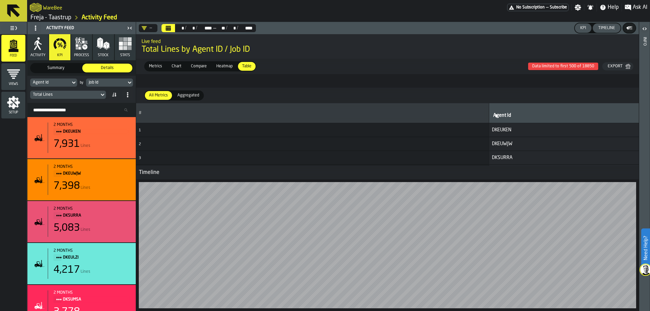
click at [142, 29] on icon "DropdownMenuValue-" at bounding box center [144, 27] width 5 height 5
click at [159, 57] on div "PICK_CLOSED" at bounding box center [171, 56] width 57 height 8
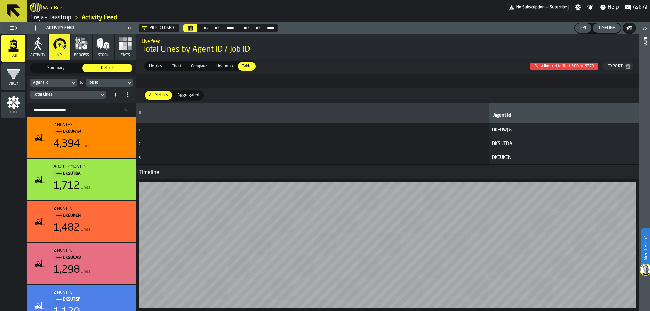
click at [70, 84] on div "Agent Id" at bounding box center [50, 82] width 40 height 7
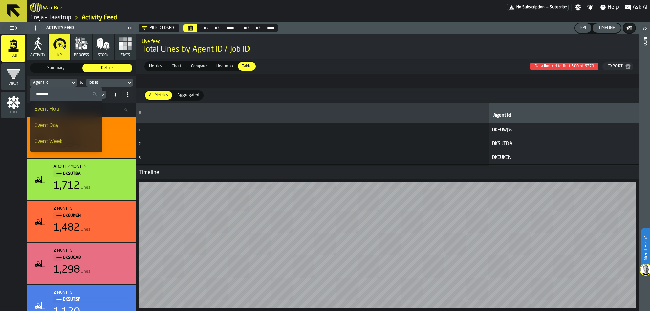
click at [70, 84] on div "Agent Id" at bounding box center [50, 82] width 40 height 7
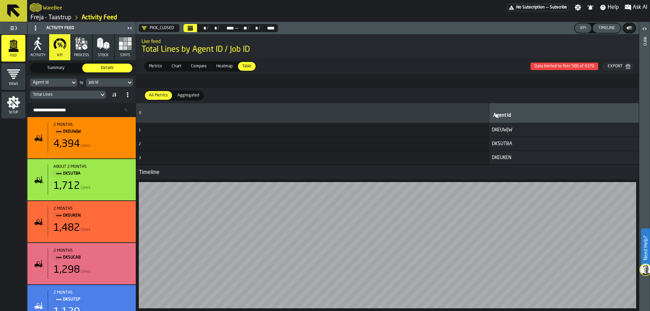
click at [104, 83] on div "Job Id" at bounding box center [106, 82] width 35 height 5
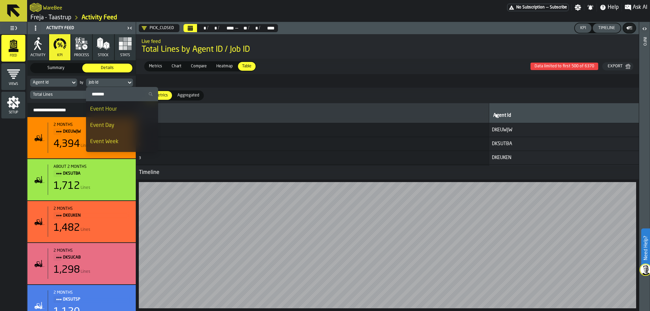
click at [106, 92] on input "Search" at bounding box center [122, 94] width 67 height 9
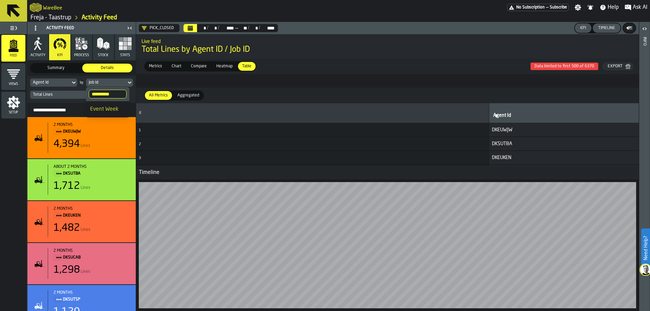
type input "**********"
click at [103, 114] on li "Event Week" at bounding box center [107, 109] width 43 height 16
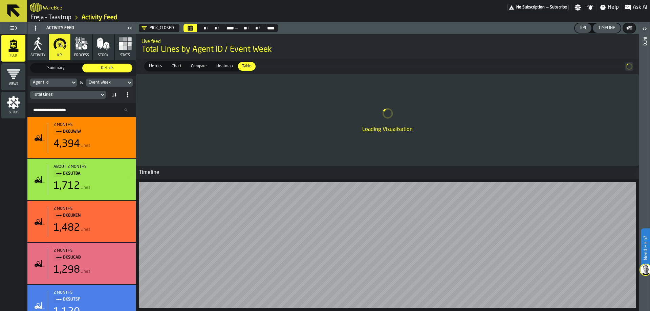
click at [68, 84] on div "Agent Id" at bounding box center [50, 82] width 40 height 7
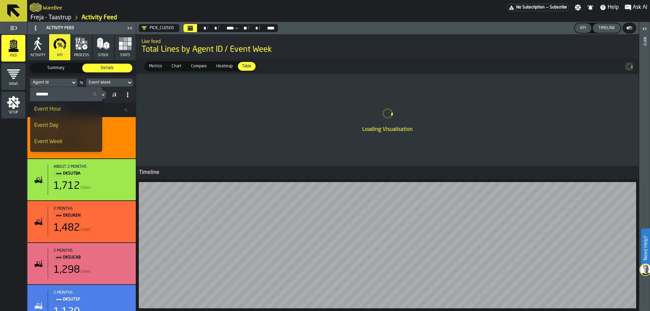
click at [61, 93] on input "Search" at bounding box center [66, 94] width 67 height 9
type input "****"
click at [63, 106] on div "Event Process Type" at bounding box center [57, 109] width 46 height 8
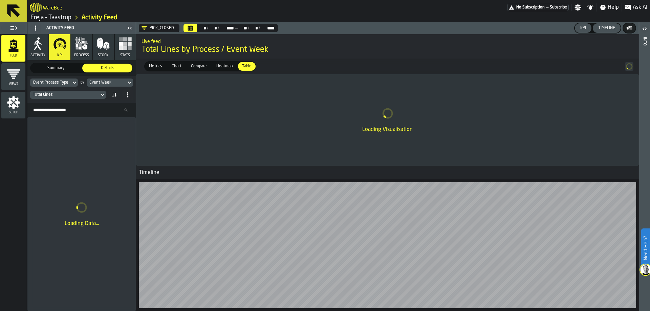
click at [98, 94] on div "Total Lines" at bounding box center [64, 94] width 69 height 7
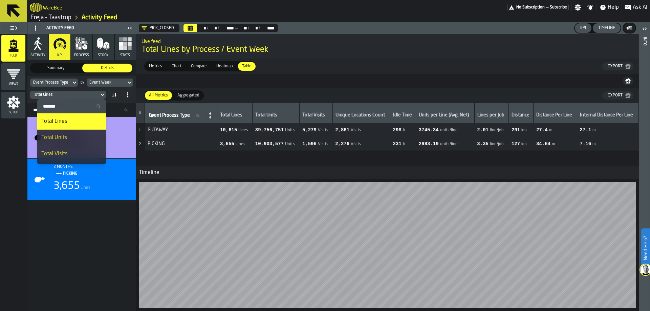
click at [88, 104] on input "Search" at bounding box center [71, 106] width 63 height 9
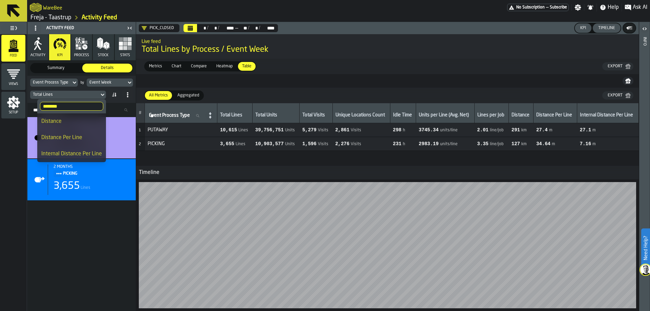
type input "********"
click at [72, 138] on div "Distance Per Line" at bounding box center [71, 138] width 61 height 8
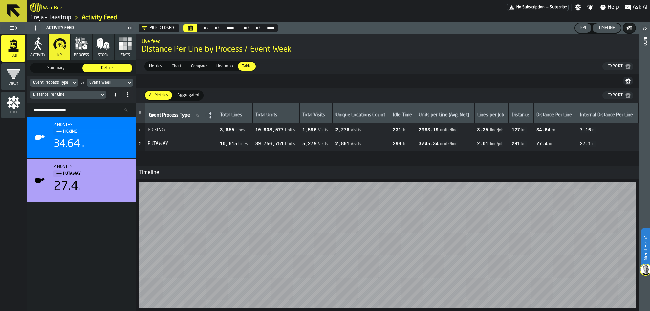
click at [117, 96] on icon at bounding box center [113, 94] width 5 height 5
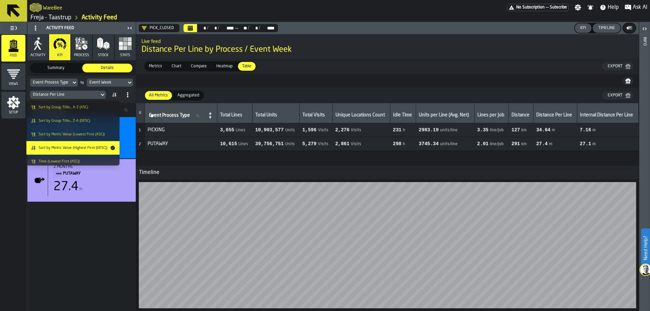
click at [381, 78] on nav at bounding box center [387, 81] width 503 height 14
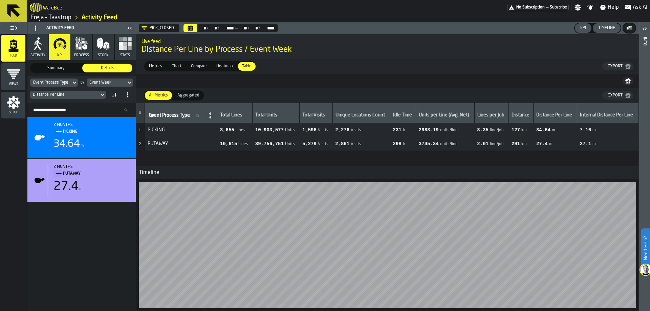
click at [36, 16] on link "Freja - Taastrup" at bounding box center [50, 17] width 41 height 7
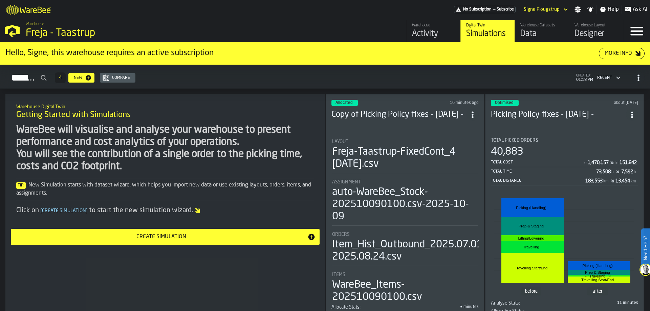
click at [633, 34] on icon "button-toggle-Menu" at bounding box center [637, 31] width 16 height 16
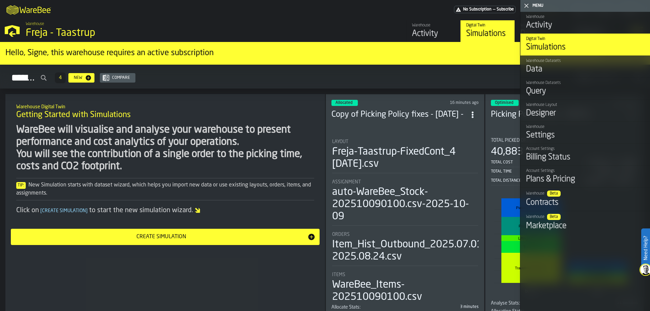
click at [559, 92] on div "Query" at bounding box center [585, 91] width 119 height 11
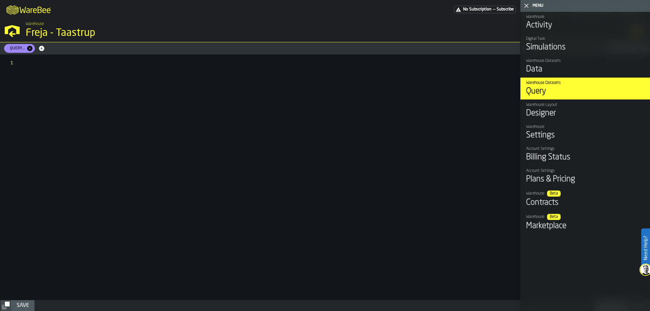
click at [527, 7] on icon "button-toggle-Close me" at bounding box center [527, 6] width 8 height 8
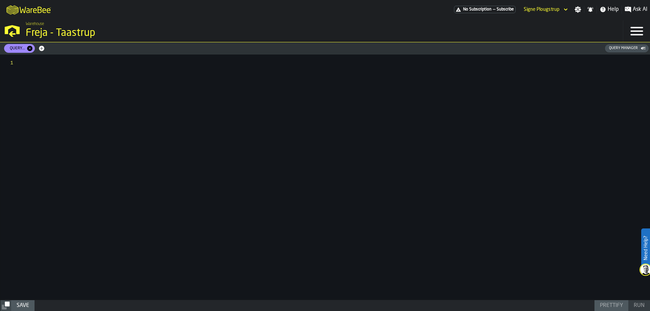
click at [634, 33] on icon "button-toggle-Menu" at bounding box center [637, 31] width 16 height 16
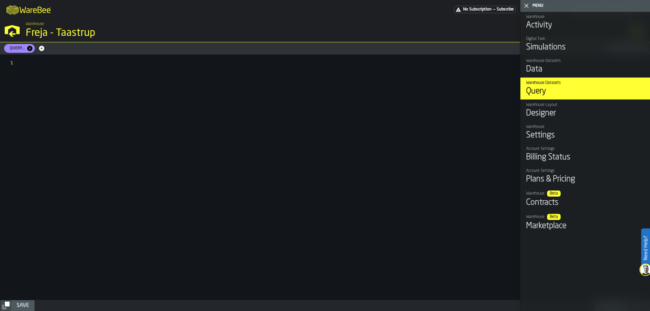
click at [551, 67] on div "Data" at bounding box center [585, 69] width 119 height 11
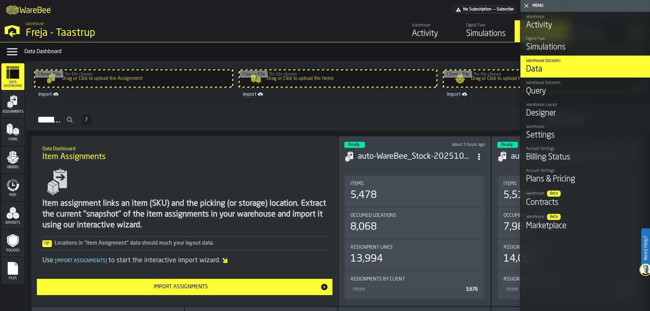
click at [524, 3] on icon "button-toggle-Close me" at bounding box center [527, 6] width 8 height 8
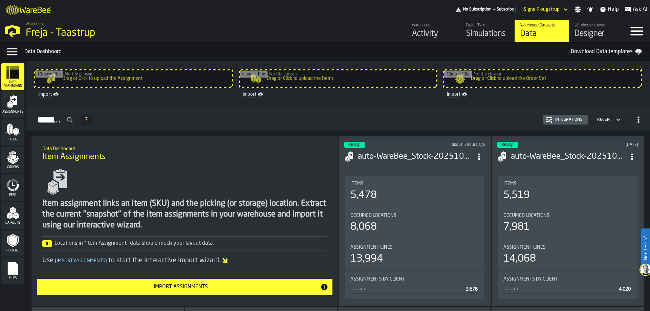
click at [635, 9] on span "Ask AI" at bounding box center [640, 9] width 15 height 8
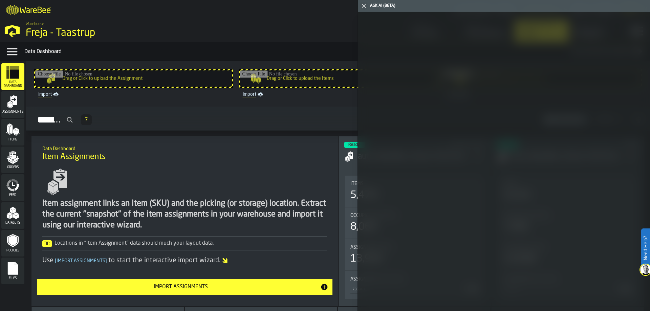
click at [367, 4] on icon "button-toggle-Close me" at bounding box center [364, 6] width 8 height 8
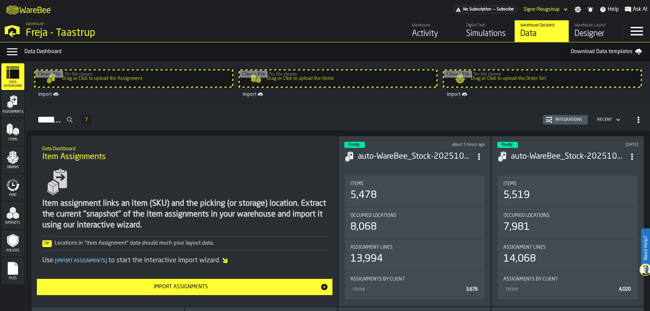
click at [603, 11] on icon "button-toggle-Help" at bounding box center [602, 9] width 5 height 5
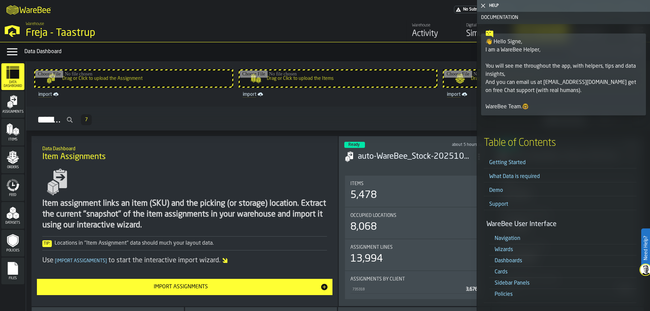
click at [515, 162] on link "Getting Started" at bounding box center [507, 162] width 37 height 5
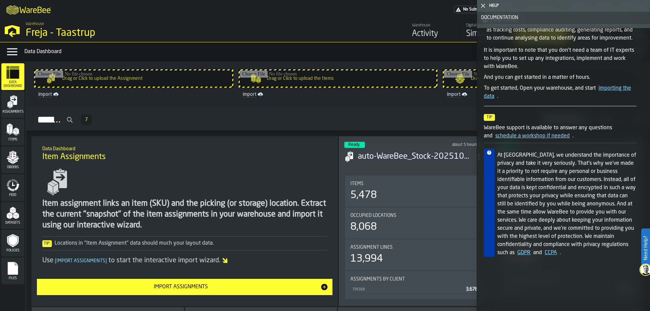
scroll to position [88, 0]
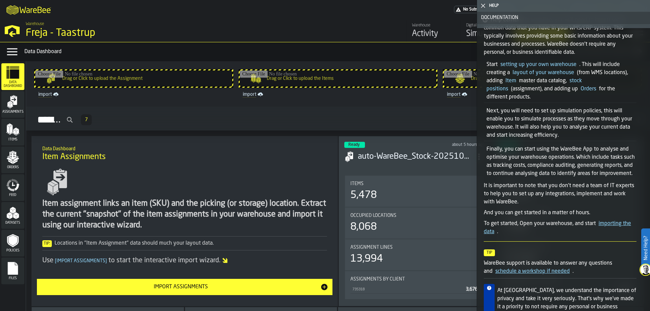
click at [542, 65] on link "setting up your own warehouse" at bounding box center [539, 64] width 76 height 5
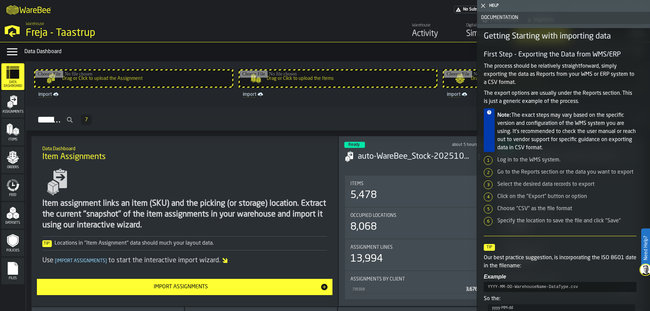
scroll to position [0, 0]
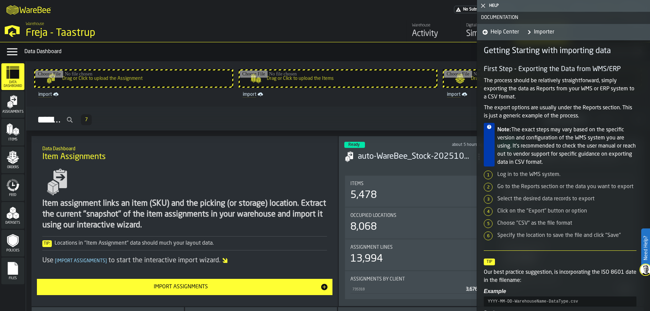
click at [490, 32] on link "Help Center" at bounding box center [499, 32] width 39 height 16
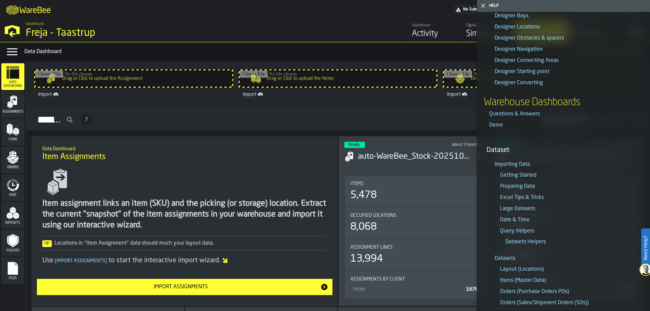
scroll to position [2032, 0]
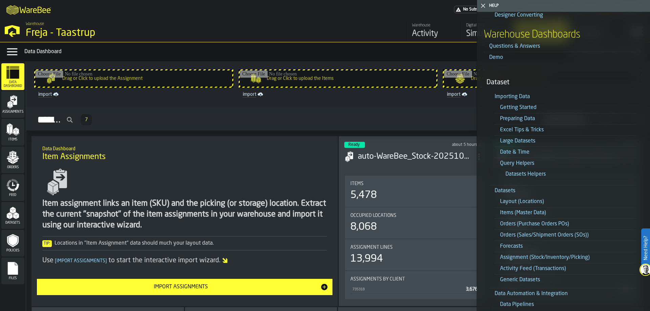
click at [521, 213] on link "Items (Master Data)" at bounding box center [523, 212] width 46 height 5
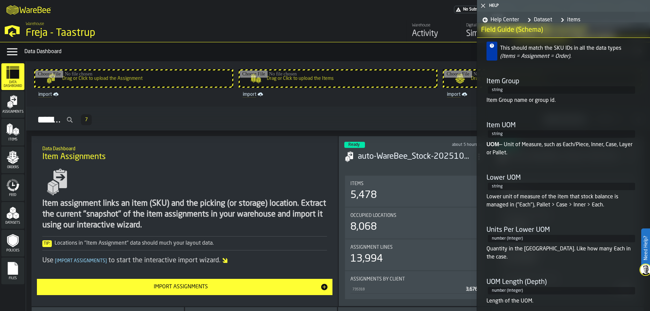
scroll to position [508, 0]
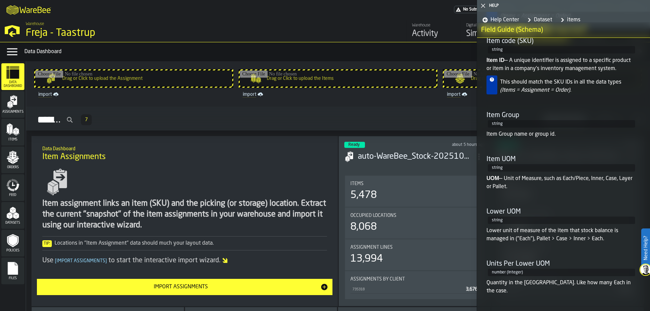
click at [494, 81] on icon at bounding box center [492, 80] width 4 height 4
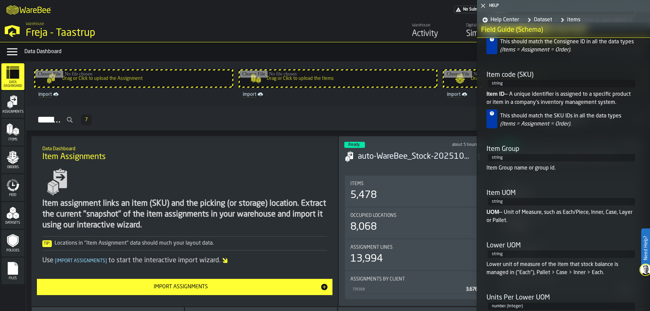
click at [498, 85] on span "string" at bounding box center [561, 83] width 147 height 7
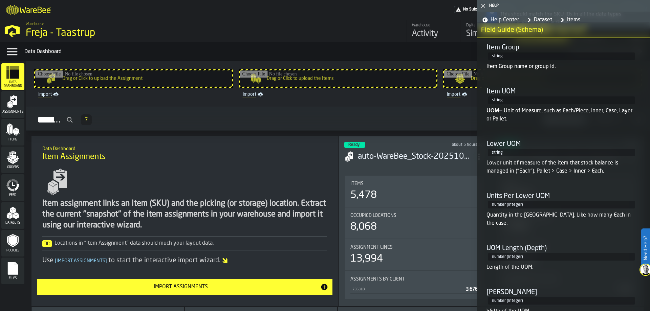
click at [546, 170] on p "Lower unit of measure of the item that stock balance is managed in ("Each"), Pa…" at bounding box center [562, 167] width 150 height 16
click at [515, 174] on p "Lower unit of measure of the item that stock balance is managed in ("Each"), Pa…" at bounding box center [562, 167] width 150 height 16
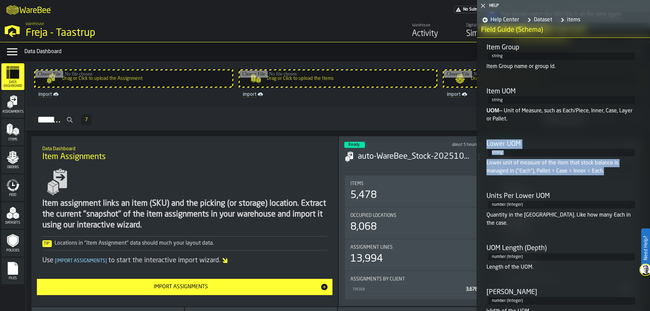
drag, startPoint x: 609, startPoint y: 172, endPoint x: 487, endPoint y: 145, distance: 124.6
click at [487, 145] on li "Lower UOM string Lower unit of measure of the item that stock balance is manage…" at bounding box center [560, 153] width 153 height 47
copy li "Lower UOM string Lower unit of measure of the item that stock balance is manage…"
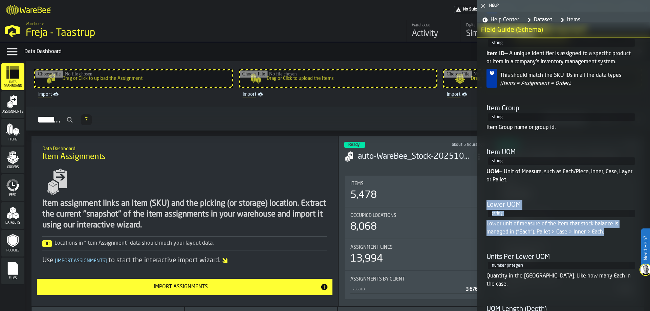
scroll to position [650, 0]
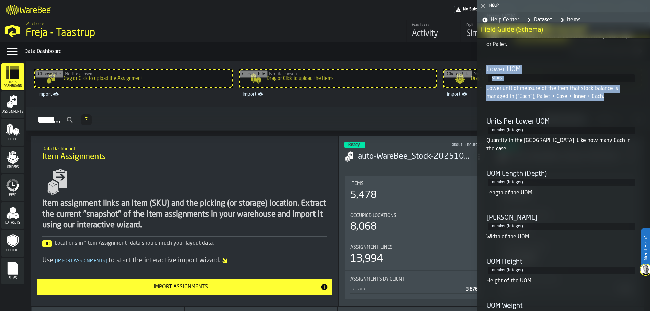
click at [370, 92] on link "import" at bounding box center [338, 94] width 196 height 8
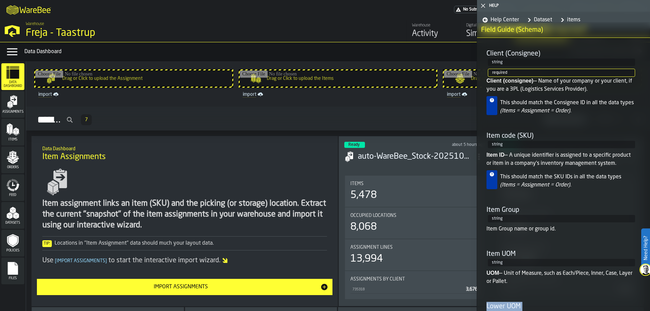
scroll to position [481, 0]
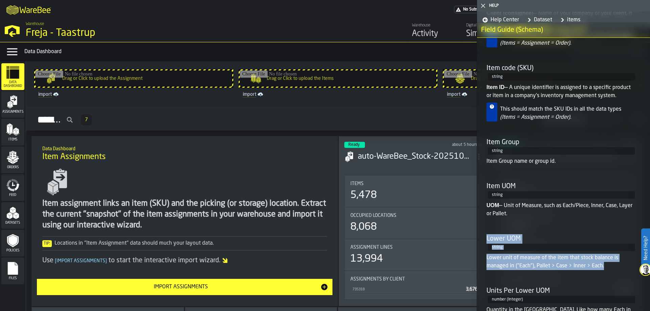
click at [431, 122] on div "Assignments 7 Integrations Recent" at bounding box center [337, 120] width 613 height 16
click at [364, 40] on div "Warehouse Activity Digital Twin Simulations Warehouse Datasets Data Warehouse L…" at bounding box center [468, 31] width 312 height 22
click at [266, 21] on div "Warehouse Freja - Taastrup" at bounding box center [166, 30] width 286 height 23
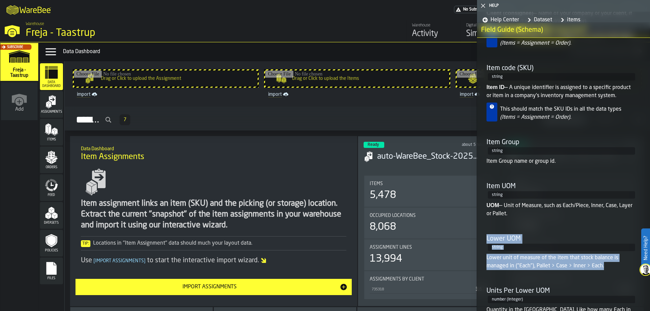
click at [271, 13] on div "M A K I N G W A R E H O U S E S M O R E EF F I C I E N T No Subscription — Subs…" at bounding box center [325, 9] width 650 height 19
click at [18, 52] on div "Subscribe" at bounding box center [18, 63] width 38 height 39
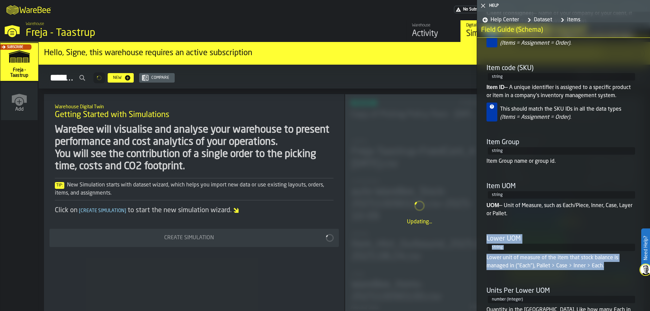
click at [126, 23] on div "Warehouse Freja - Taastrup" at bounding box center [166, 30] width 286 height 23
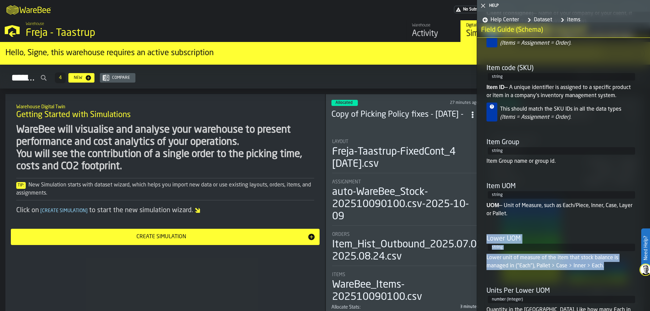
click at [123, 28] on div "Freja - Taastrup" at bounding box center [117, 33] width 183 height 12
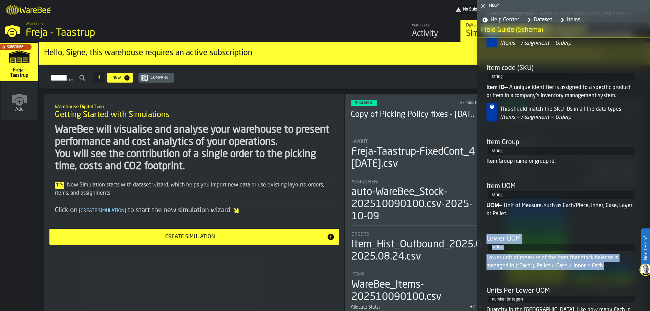
click at [417, 22] on link "Warehouse Activity" at bounding box center [433, 31] width 54 height 22
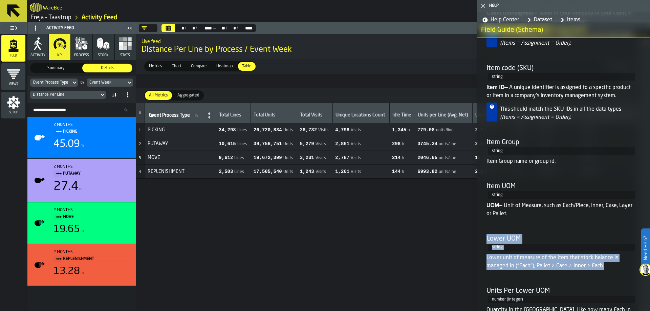
click at [484, 5] on polygon "button-toggle-Close me" at bounding box center [483, 6] width 4 height 4
